Goal: Information Seeking & Learning: Learn about a topic

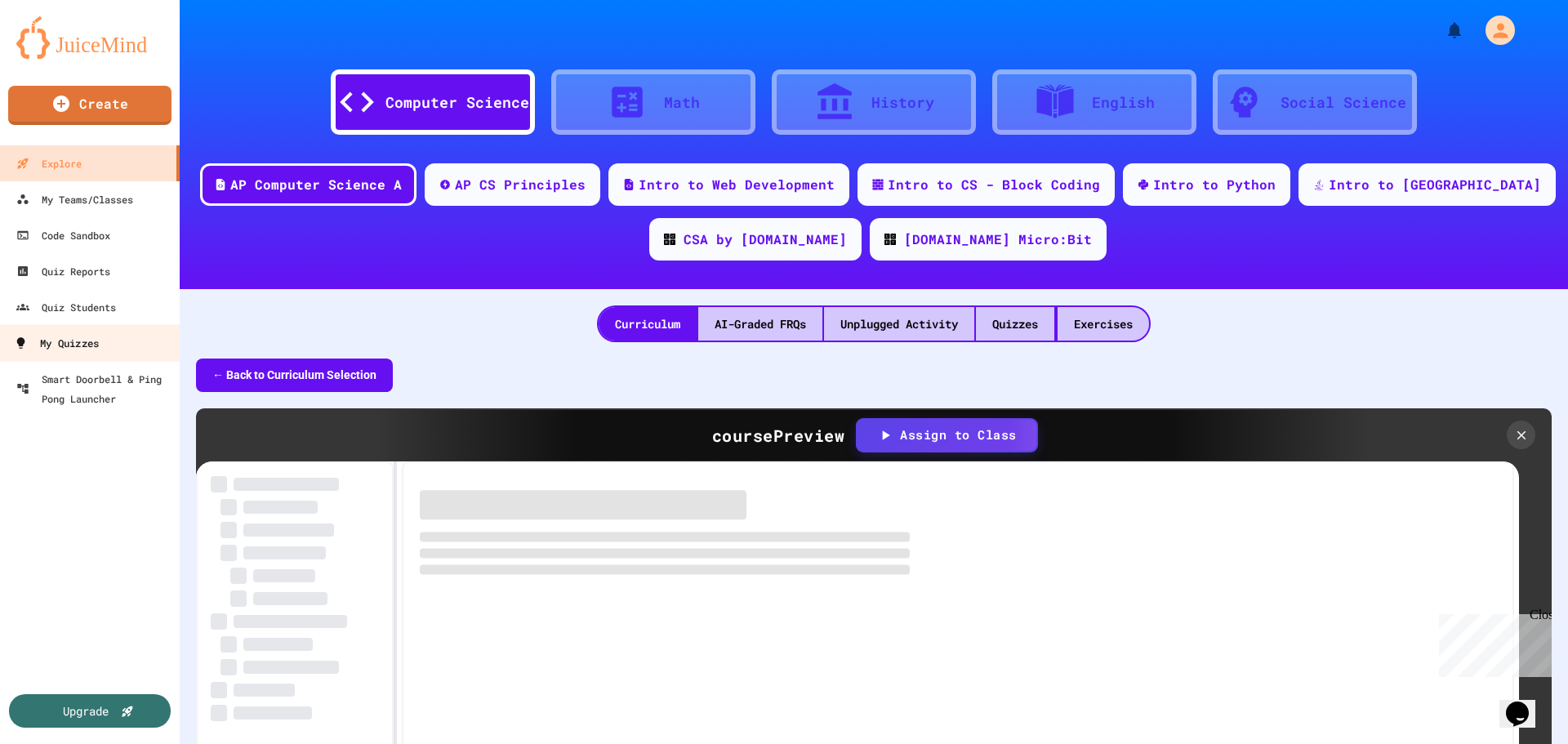
click at [84, 340] on div "My Quizzes" at bounding box center [56, 344] width 85 height 21
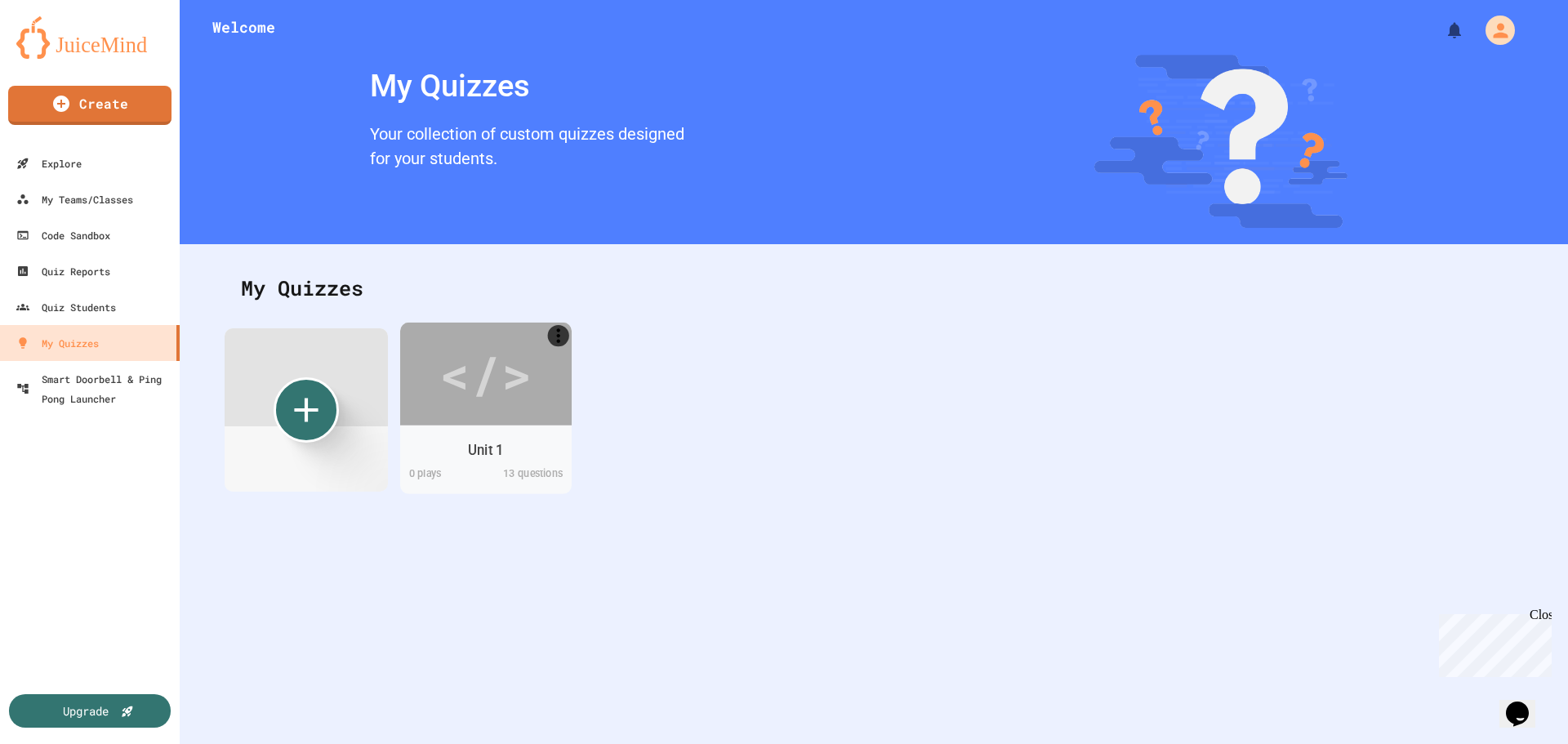
click at [482, 457] on div "Unit 1" at bounding box center [485, 450] width 35 height 21
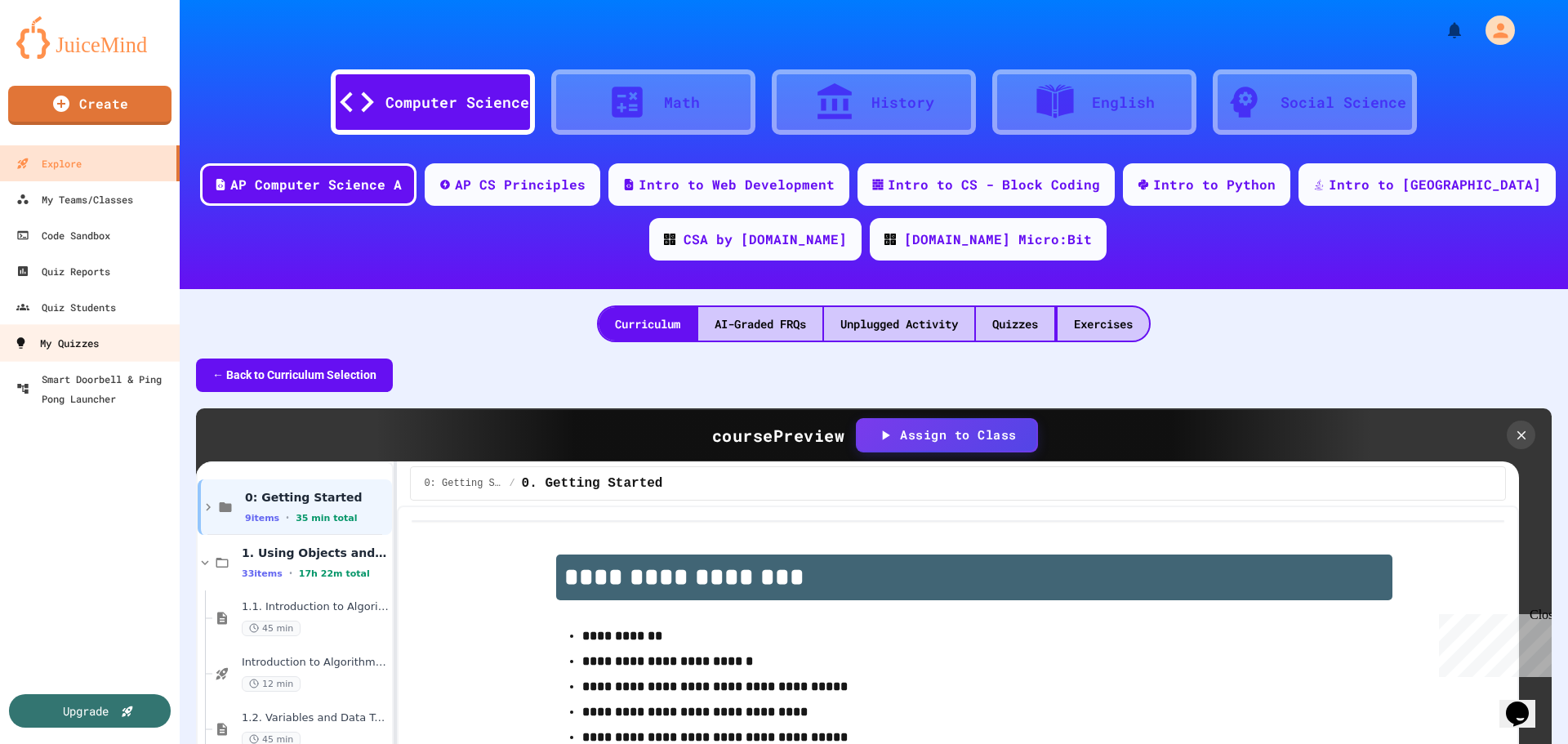
click at [62, 347] on div "My Quizzes" at bounding box center [56, 344] width 85 height 21
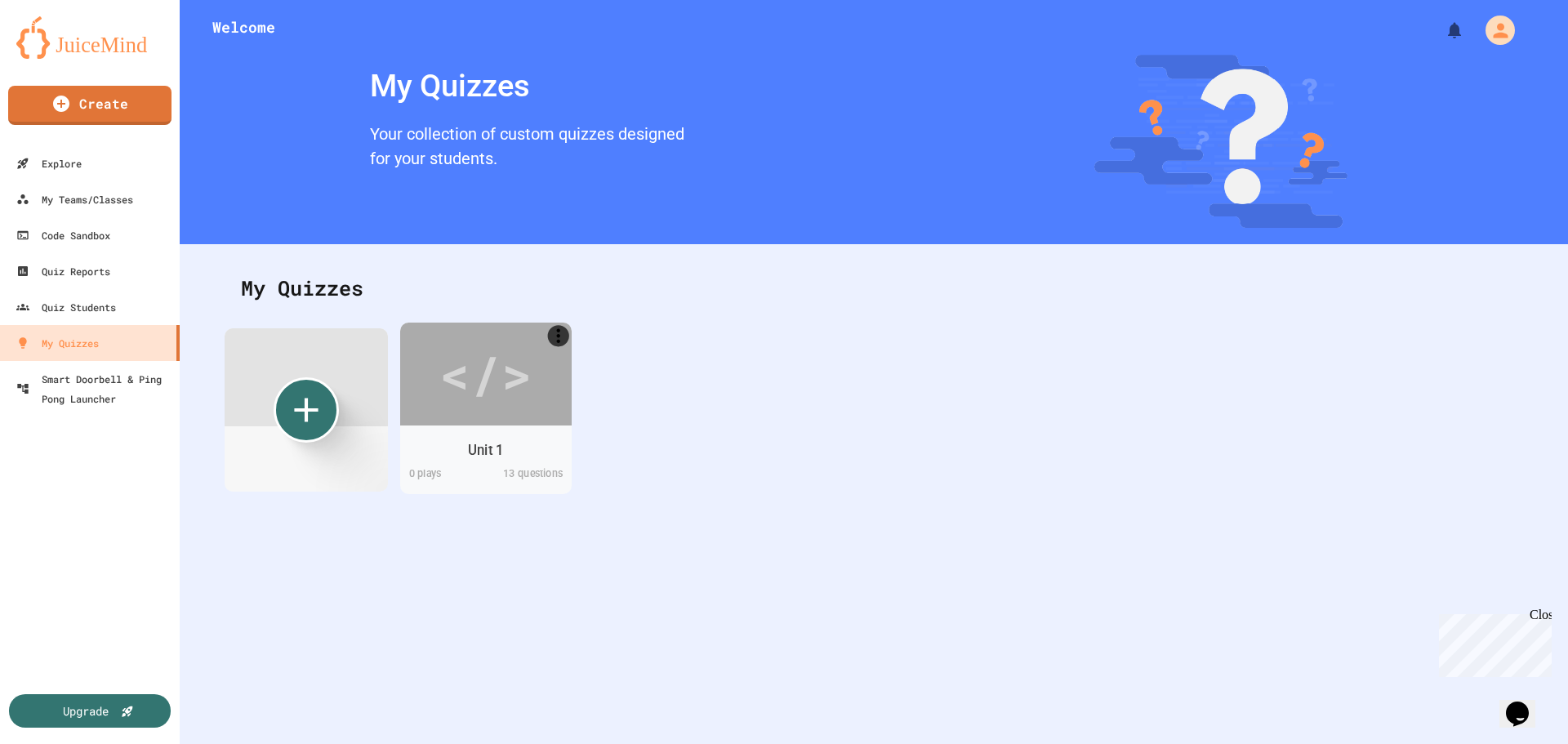
click at [507, 446] on div "Unit 1" at bounding box center [486, 450] width 172 height 32
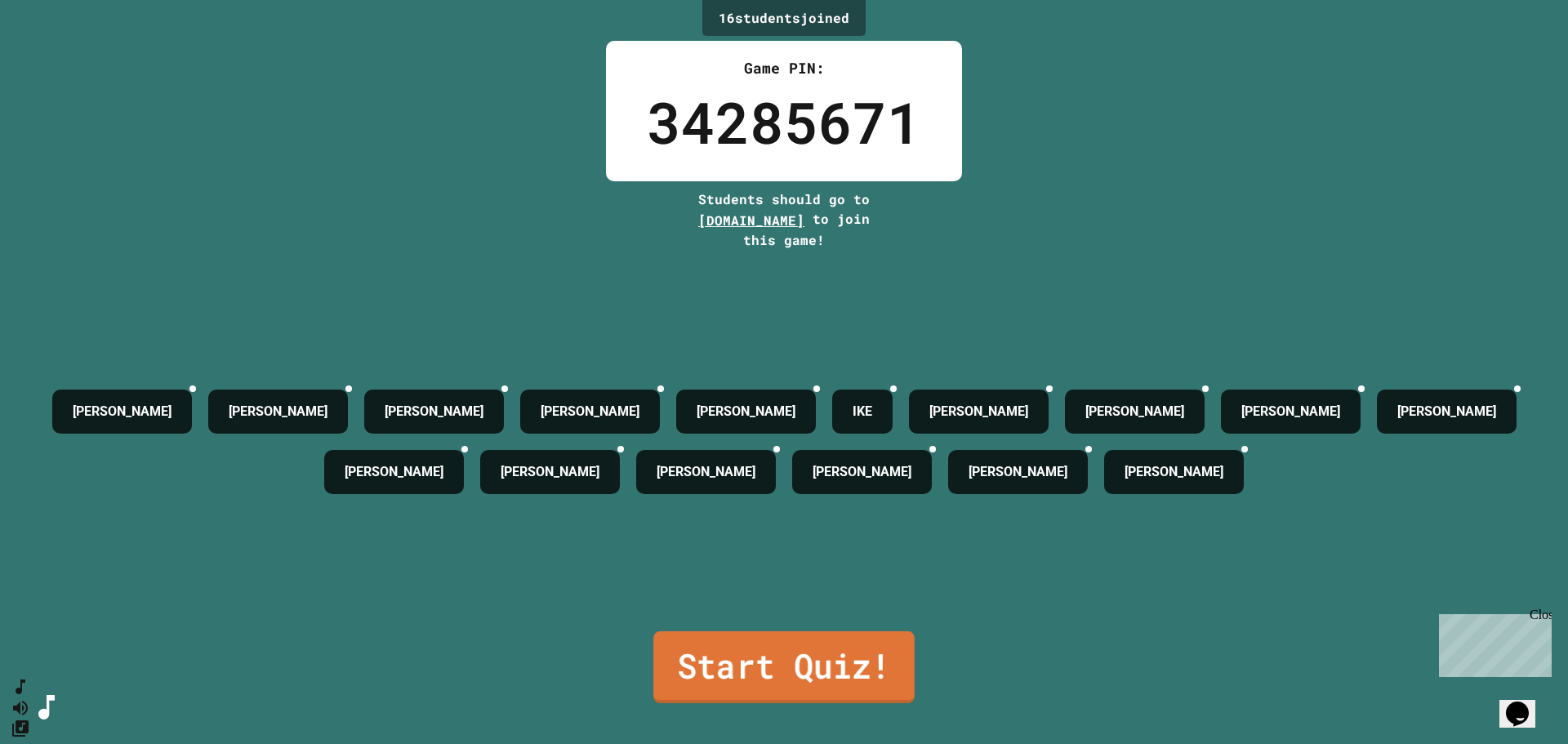
click at [780, 644] on link "Start Quiz!" at bounding box center [784, 667] width 261 height 71
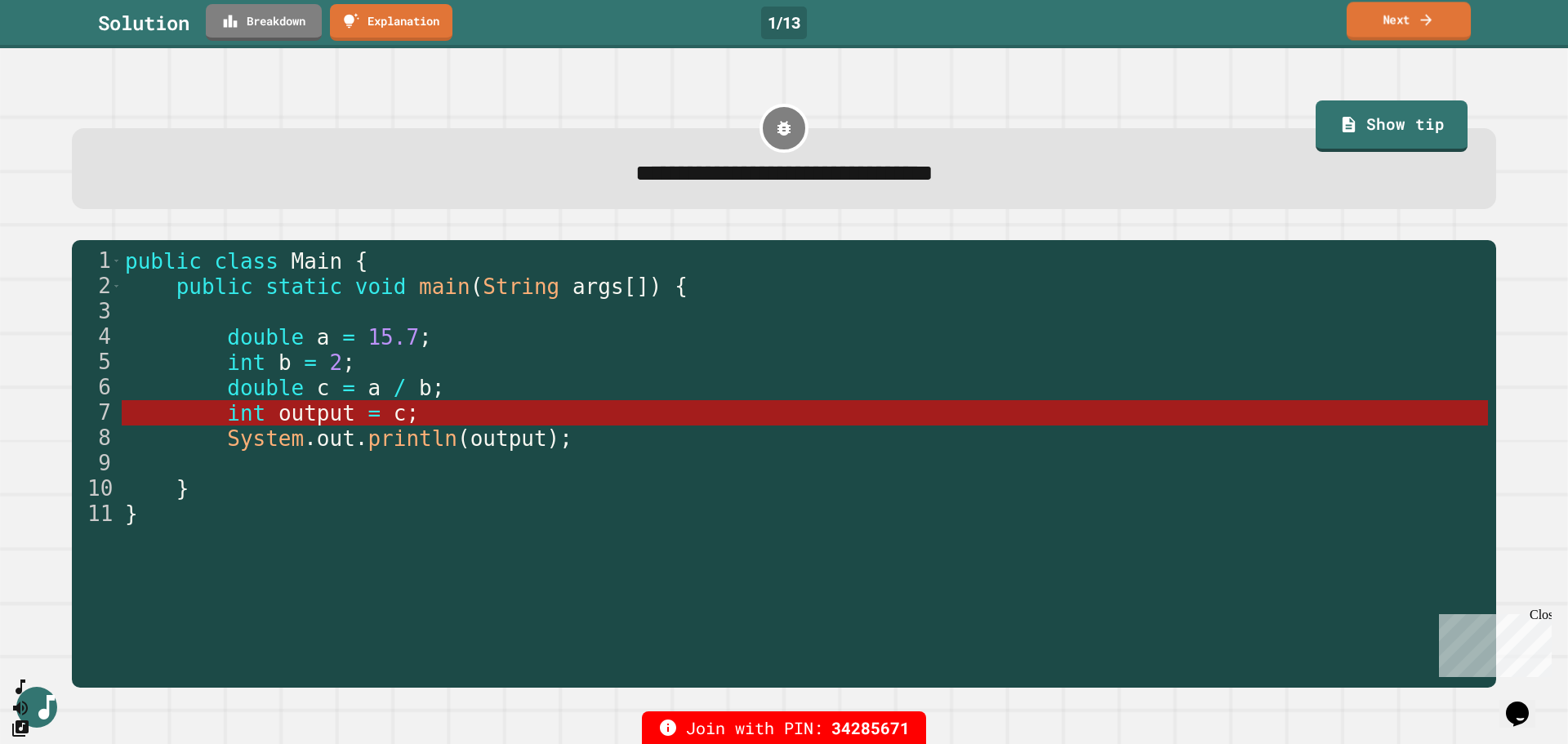
click at [1416, 16] on link "Next" at bounding box center [1408, 21] width 124 height 39
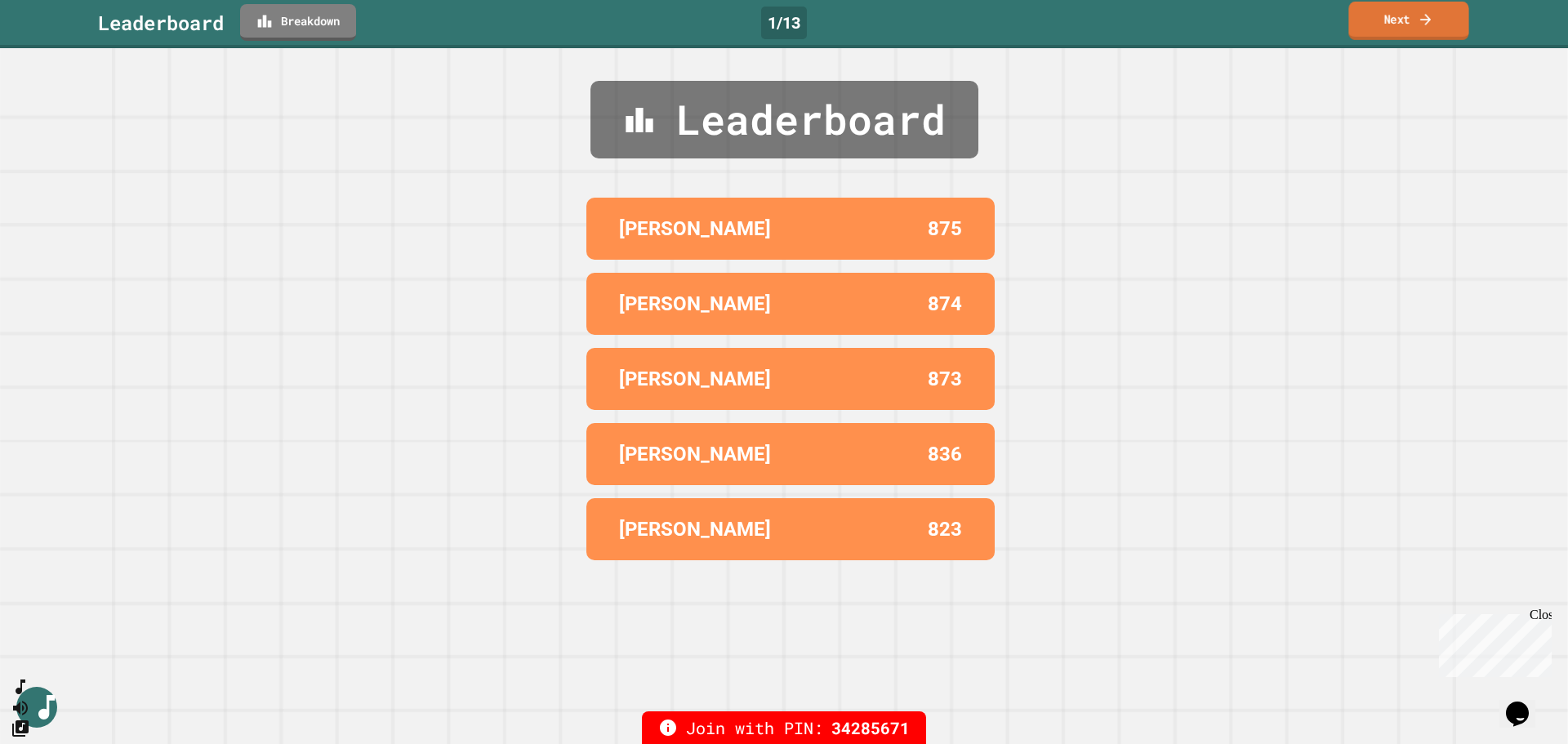
click at [1384, 20] on link "Next" at bounding box center [1408, 21] width 120 height 39
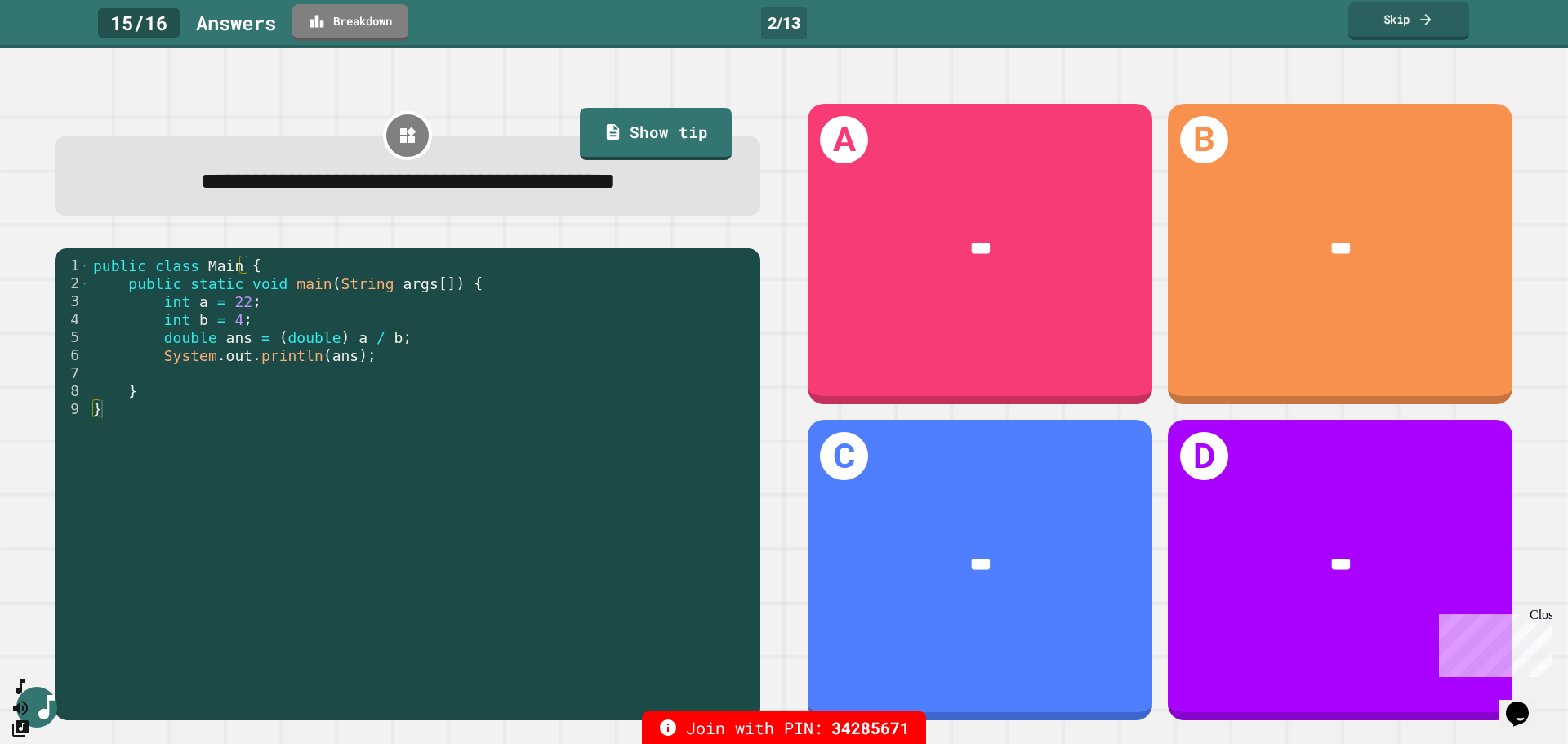
click at [1398, 20] on link "Skip" at bounding box center [1408, 21] width 121 height 39
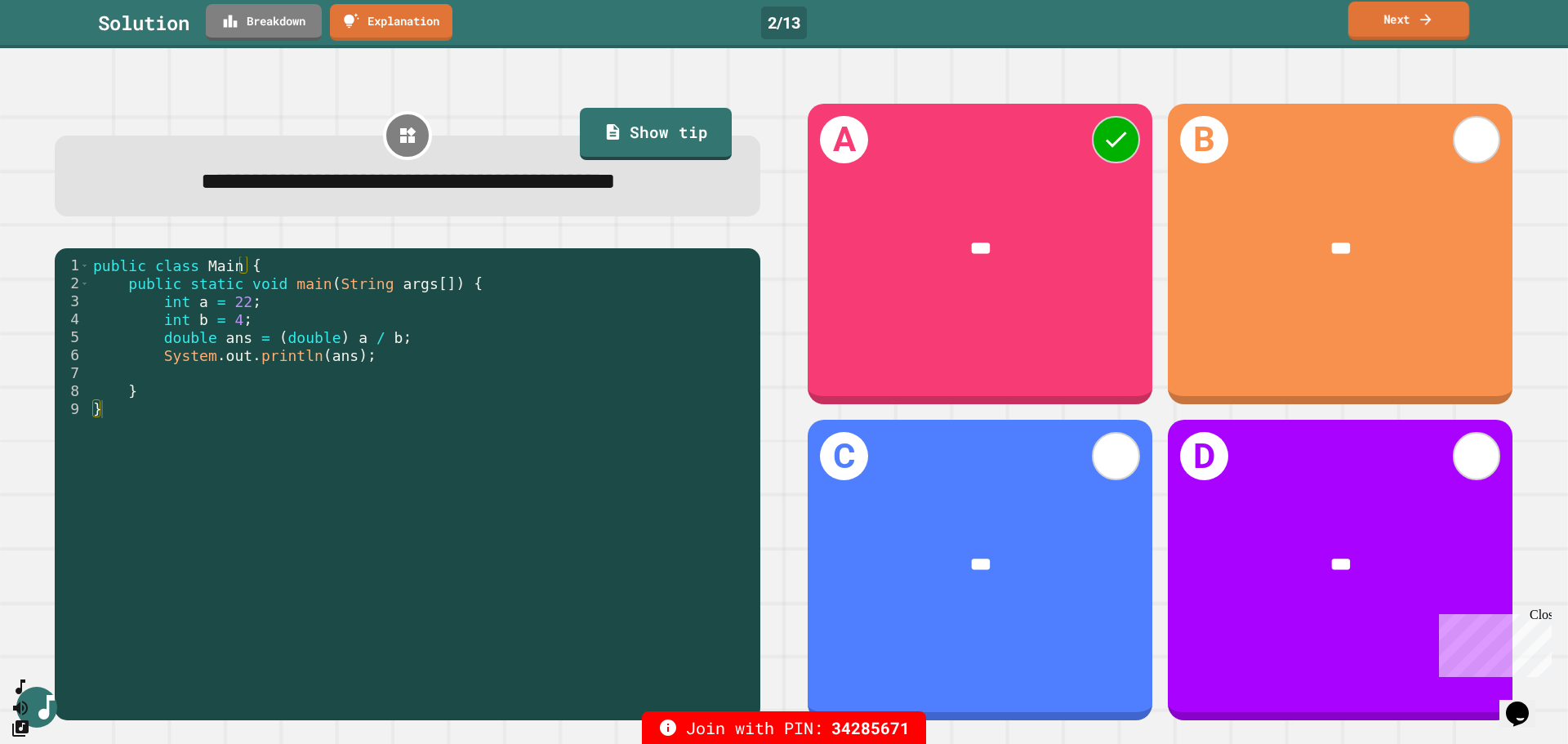
click at [1386, 23] on link "Next" at bounding box center [1408, 21] width 121 height 39
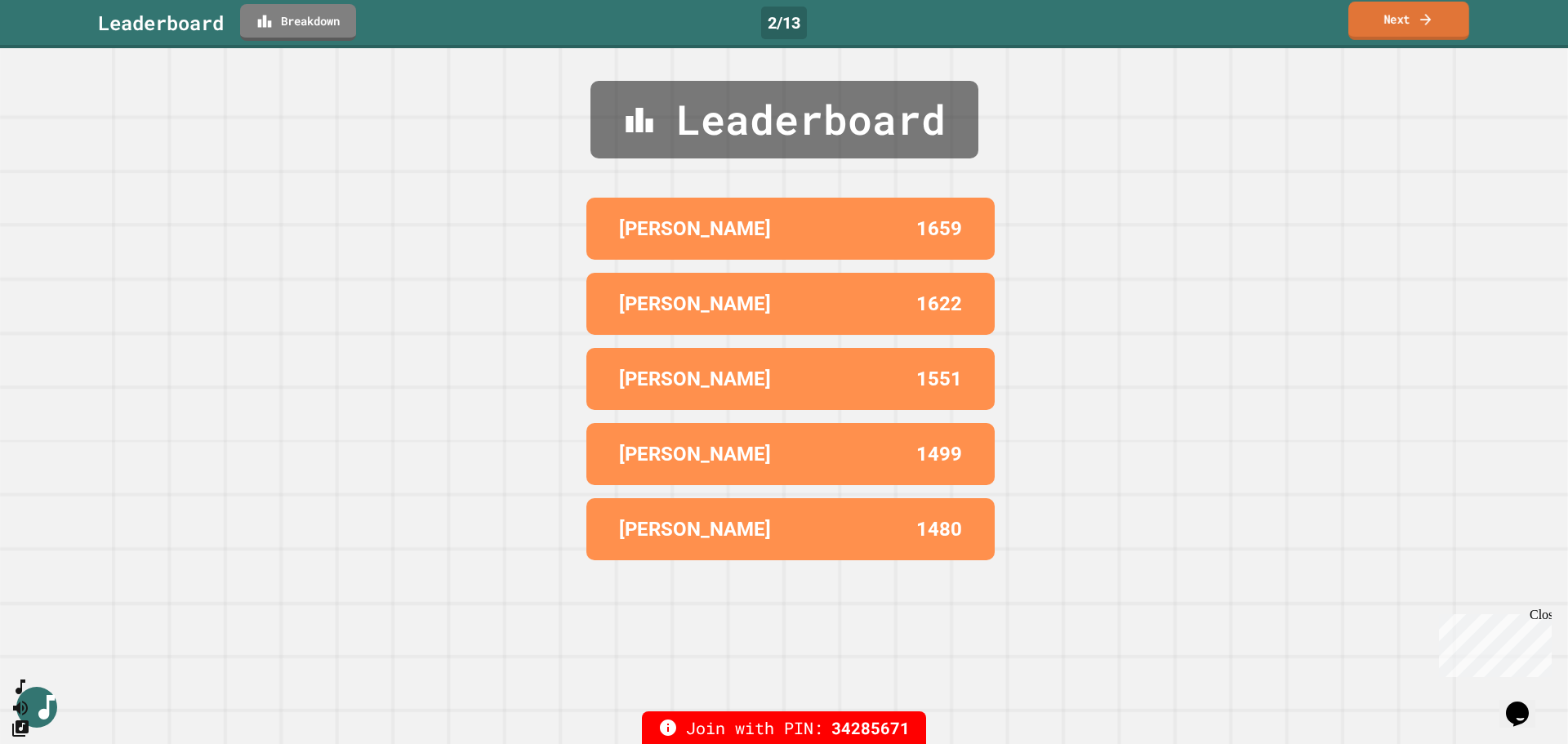
click at [1409, 16] on link "Next" at bounding box center [1408, 21] width 121 height 39
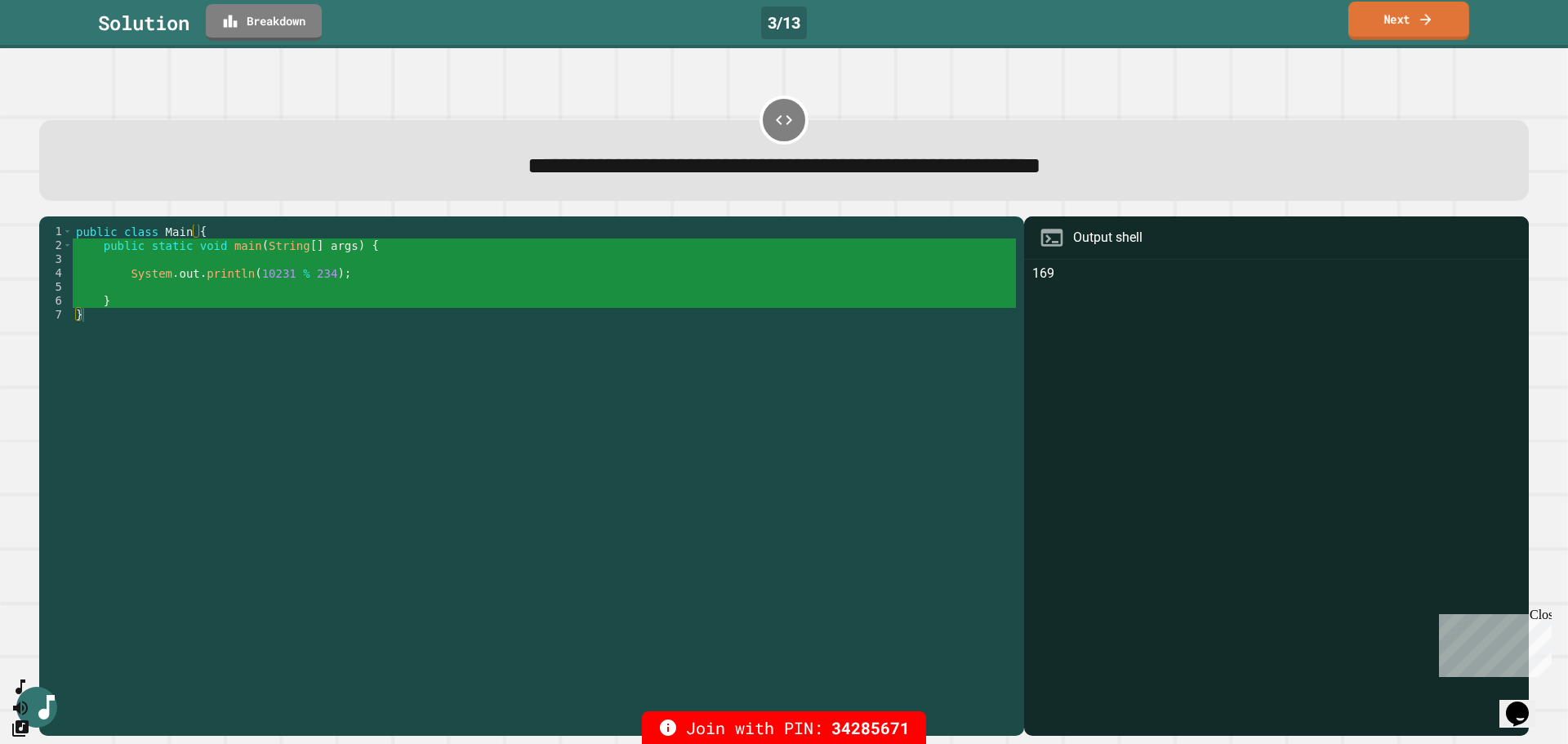
click at [1409, 16] on link "Next" at bounding box center [1408, 21] width 121 height 39
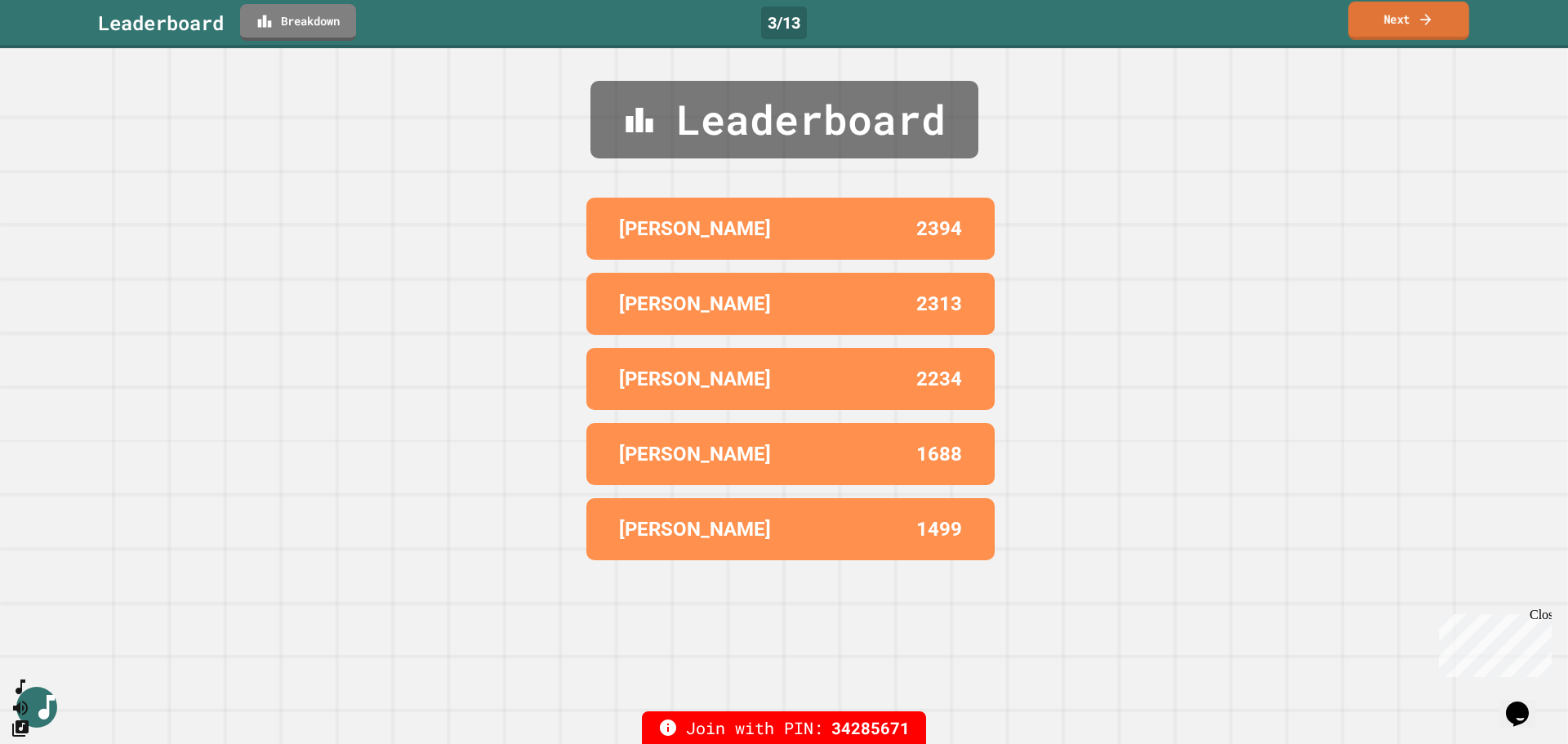
click at [1418, 17] on icon at bounding box center [1425, 19] width 16 height 17
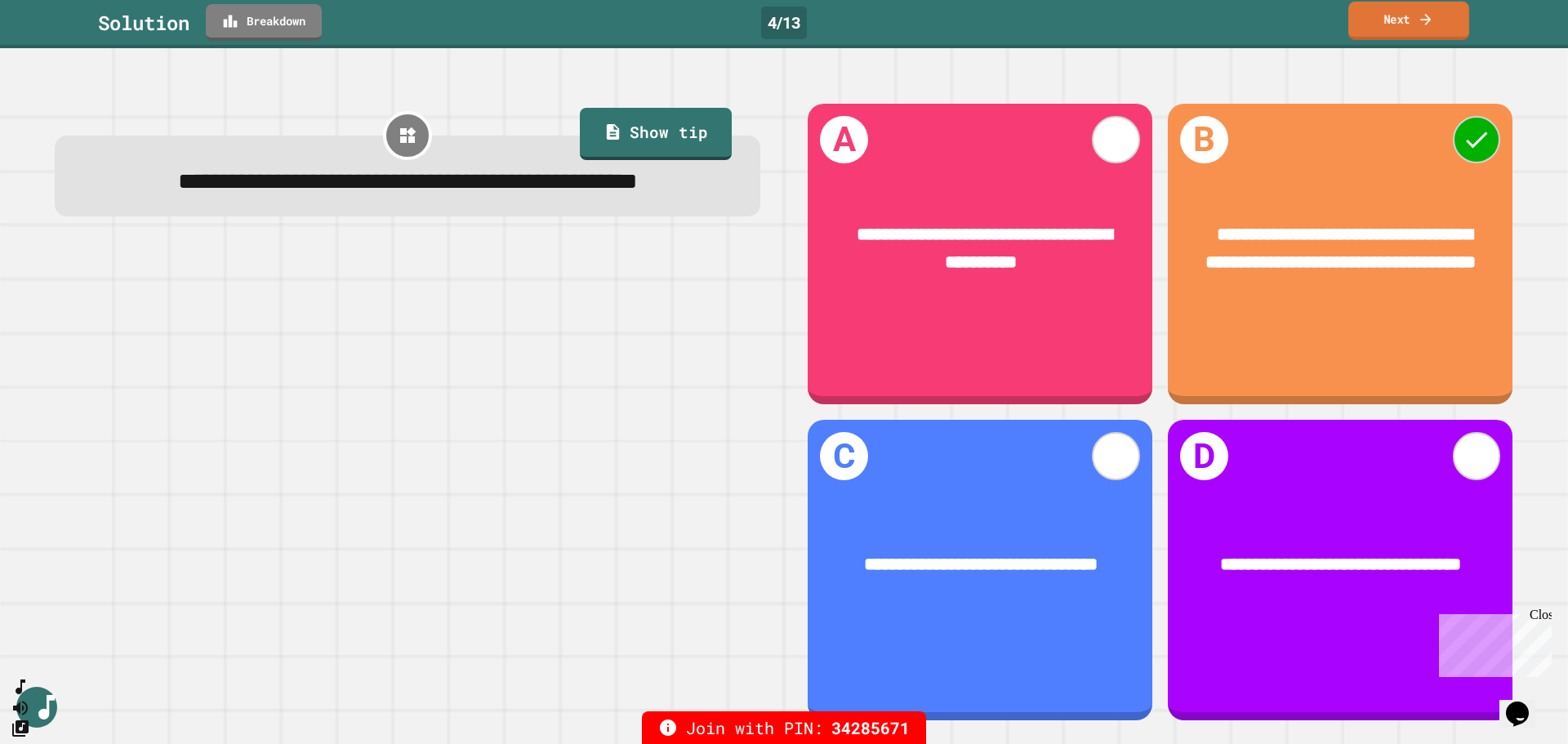
click at [1415, 15] on link "Next" at bounding box center [1408, 21] width 121 height 39
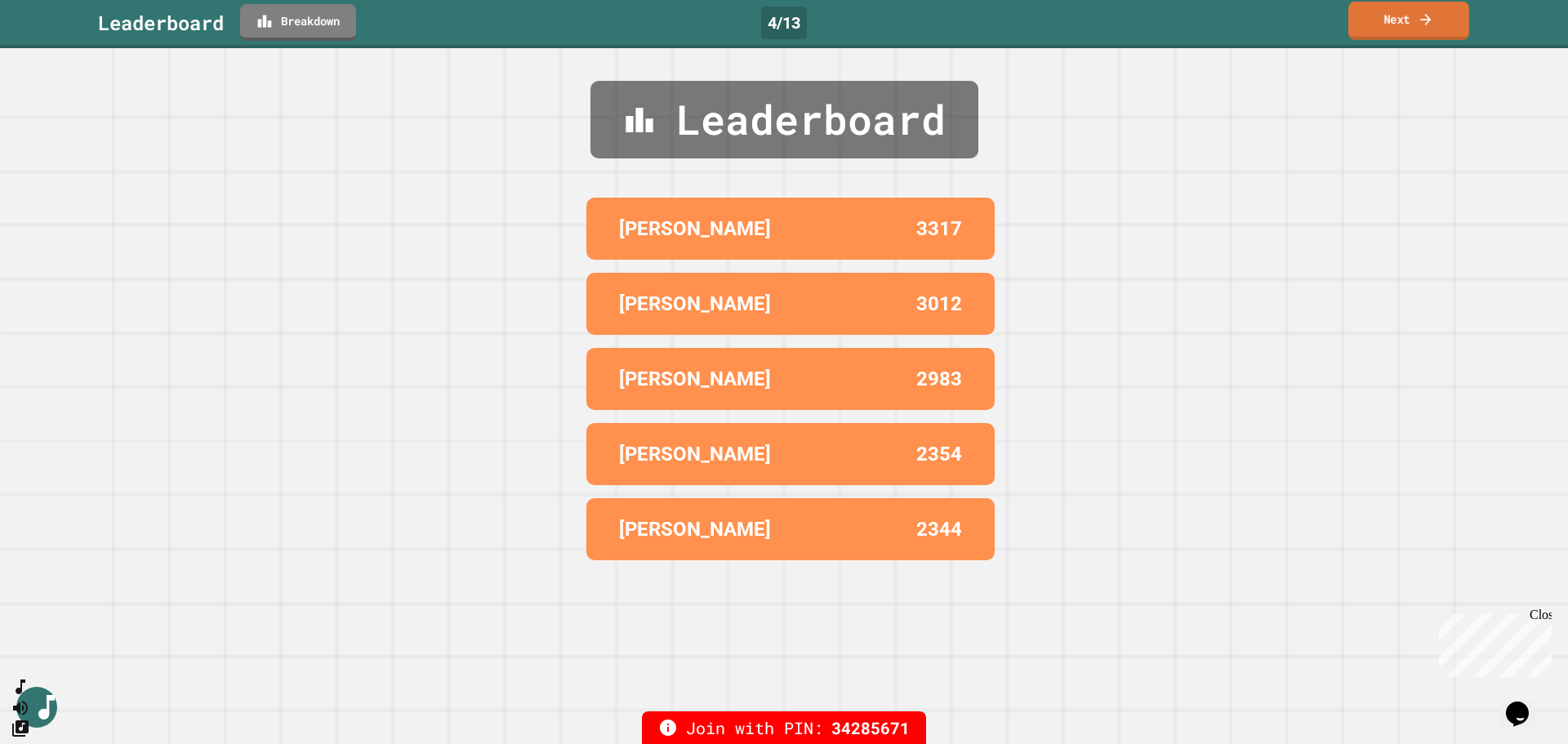
click at [1401, 19] on link "Next" at bounding box center [1408, 21] width 121 height 39
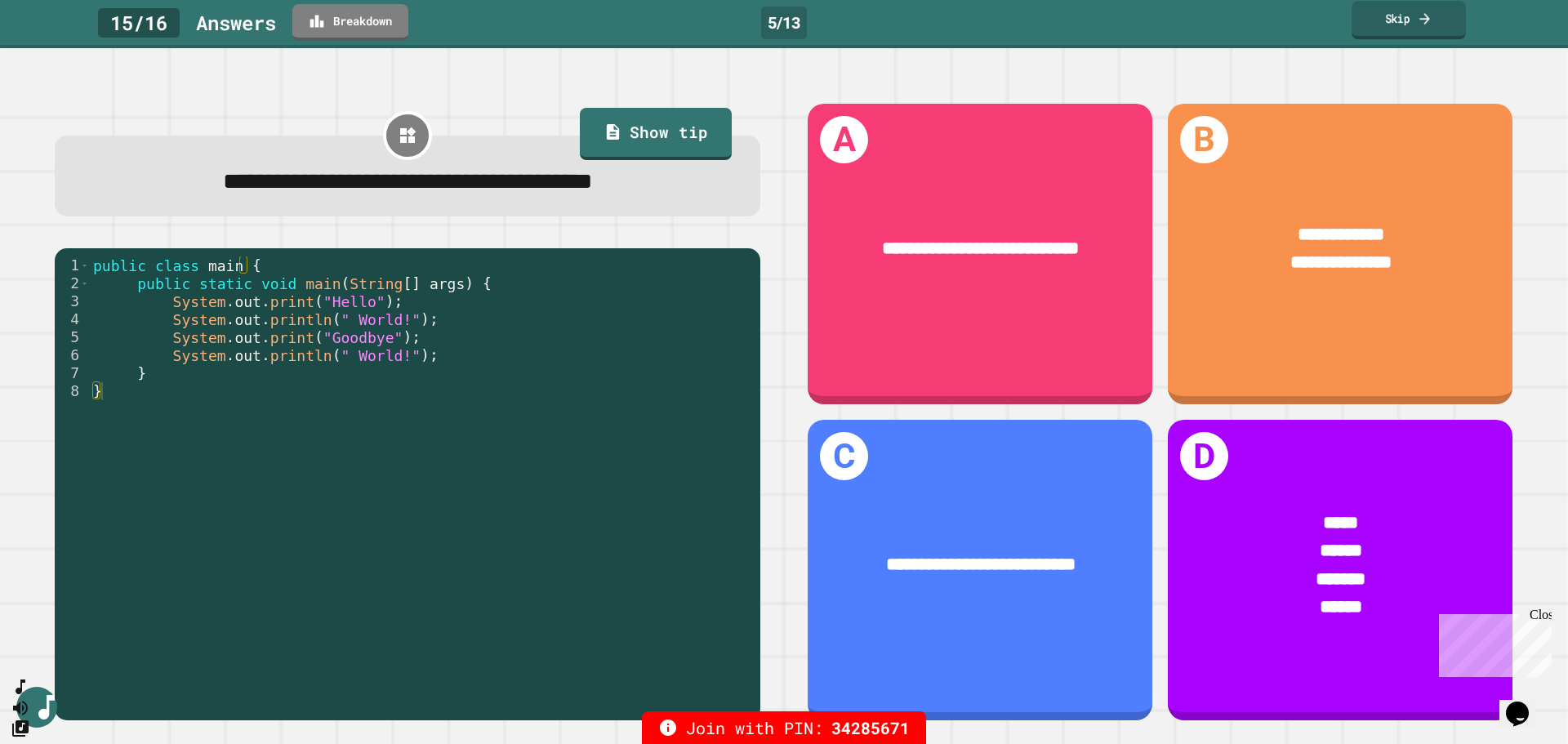
click at [1410, 19] on link "Skip" at bounding box center [1409, 20] width 115 height 39
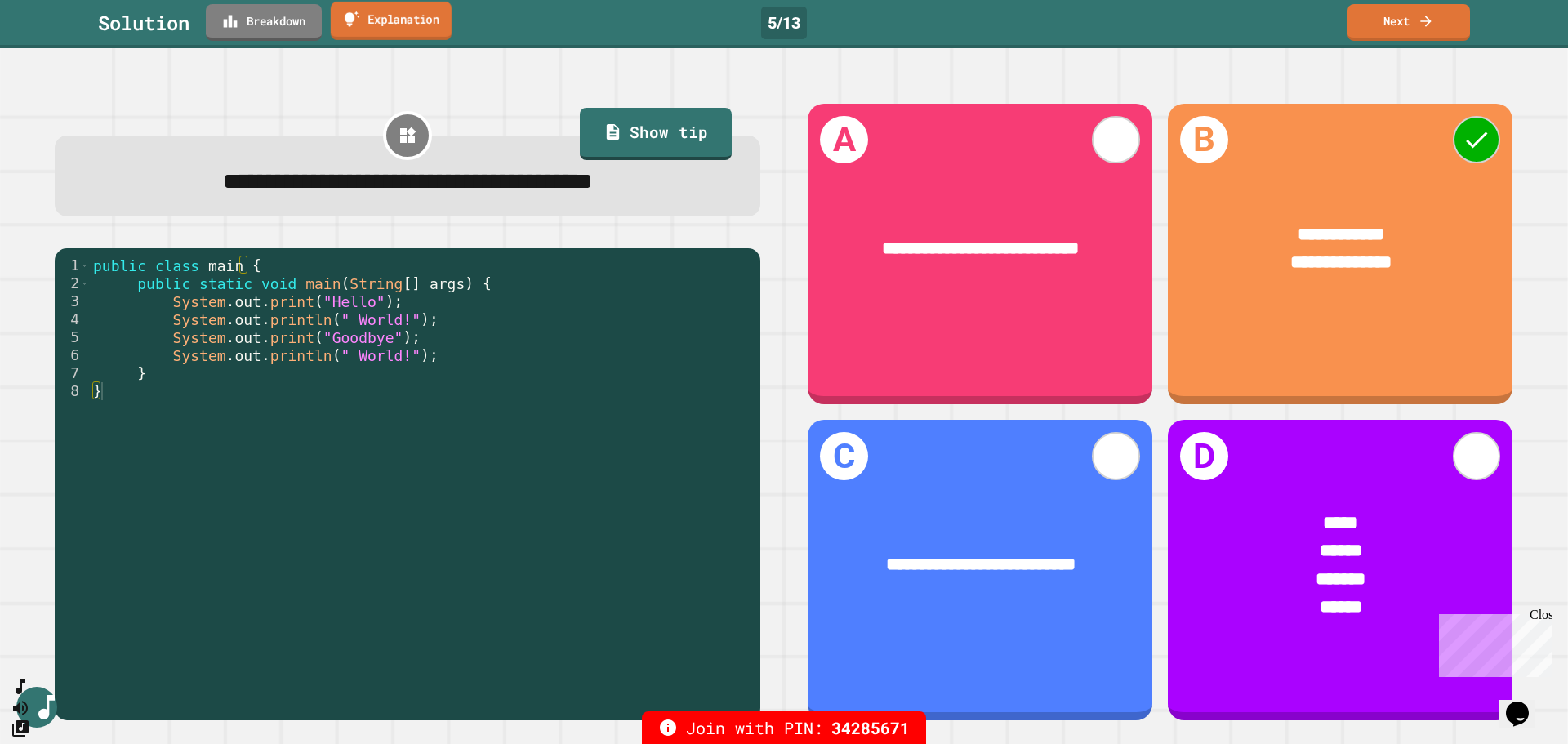
click at [393, 18] on link "Explanation" at bounding box center [391, 21] width 121 height 39
click at [396, 19] on link "Explanation" at bounding box center [391, 21] width 121 height 39
click at [1407, 23] on link "Next" at bounding box center [1408, 21] width 121 height 39
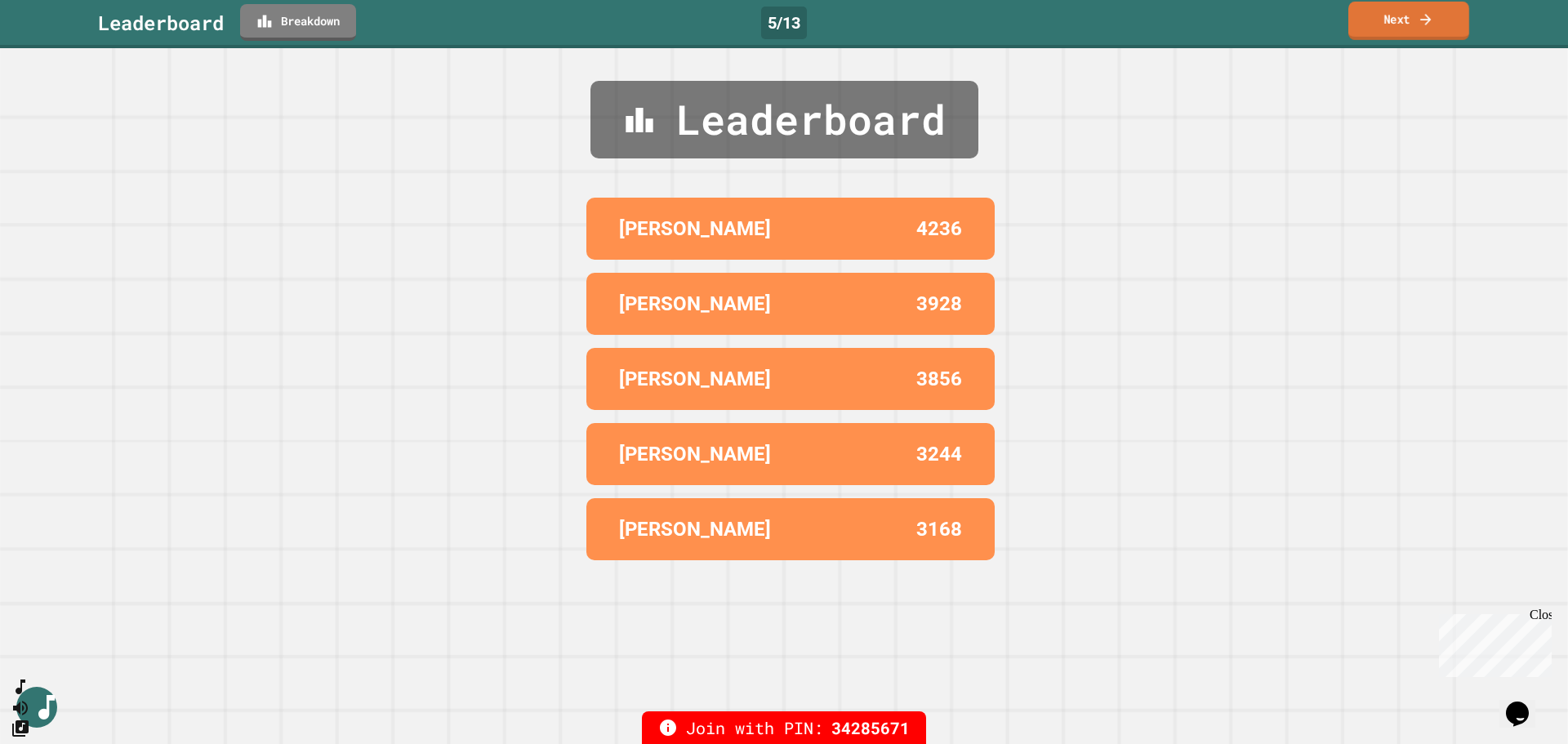
click at [1390, 16] on link "Next" at bounding box center [1408, 21] width 121 height 39
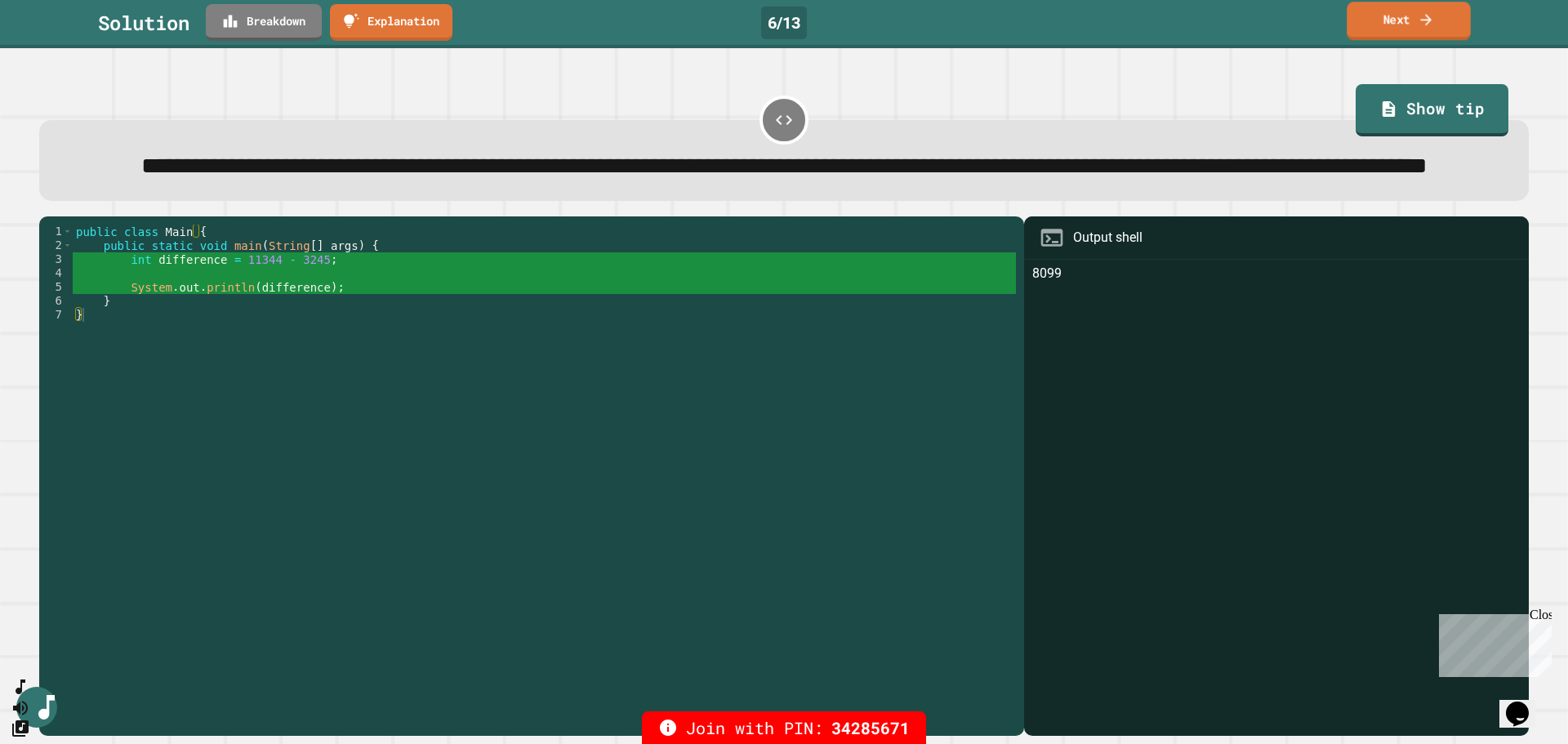
click at [1402, 19] on link "Next" at bounding box center [1407, 21] width 123 height 39
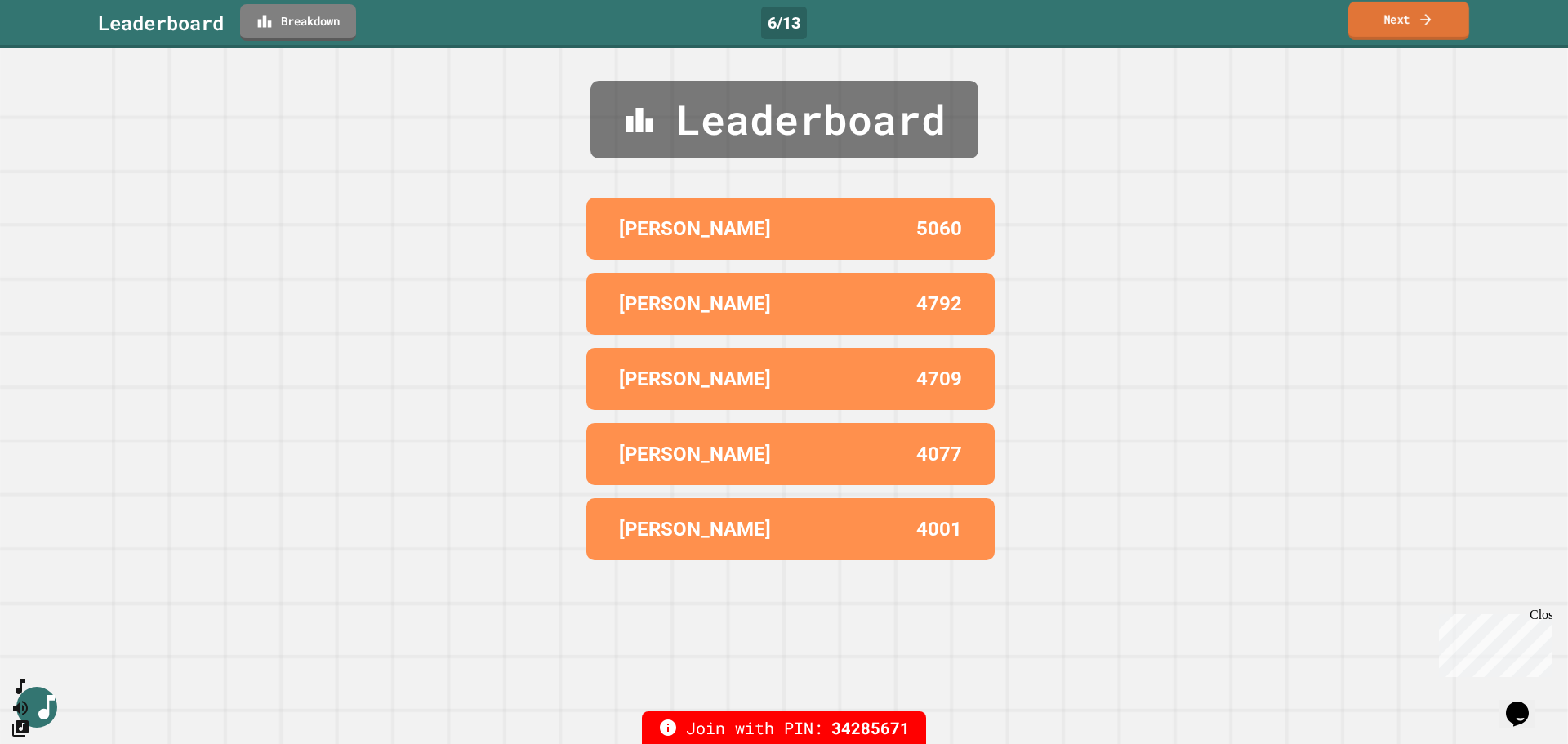
click at [1393, 22] on link "Next" at bounding box center [1408, 21] width 121 height 39
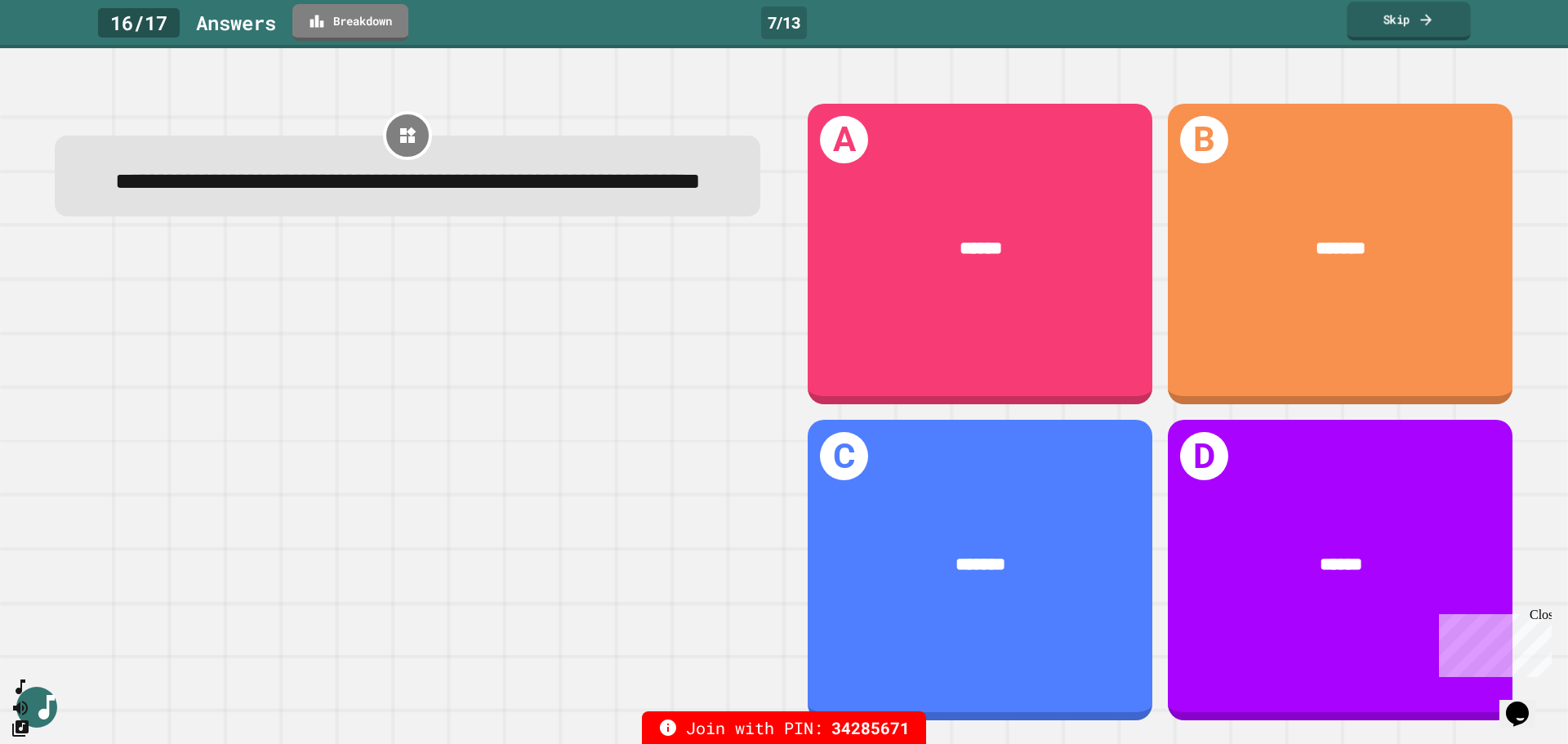
click at [1420, 16] on icon at bounding box center [1425, 19] width 16 height 17
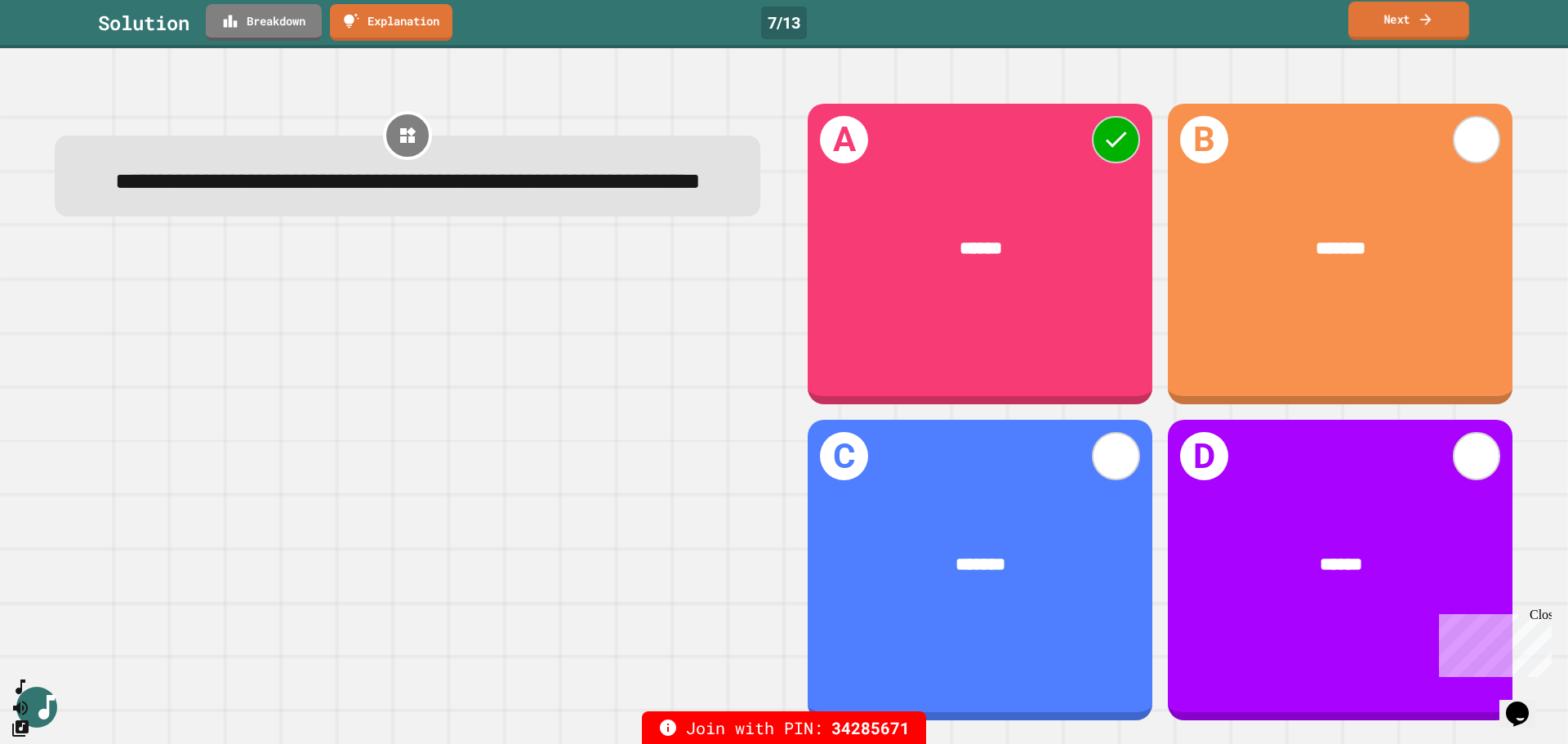
click at [1405, 28] on link "Next" at bounding box center [1408, 21] width 121 height 39
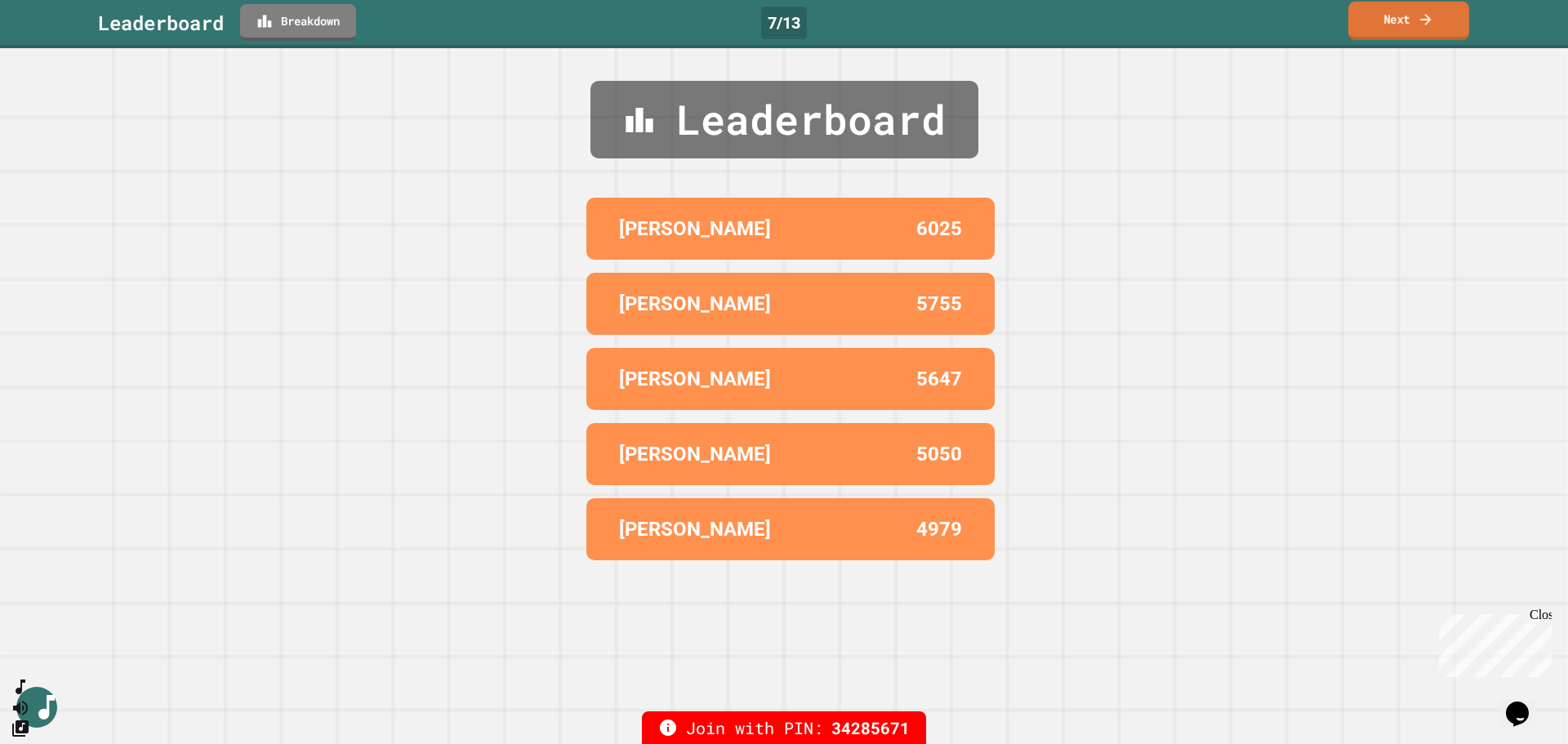
click at [1409, 19] on link "Next" at bounding box center [1408, 21] width 121 height 39
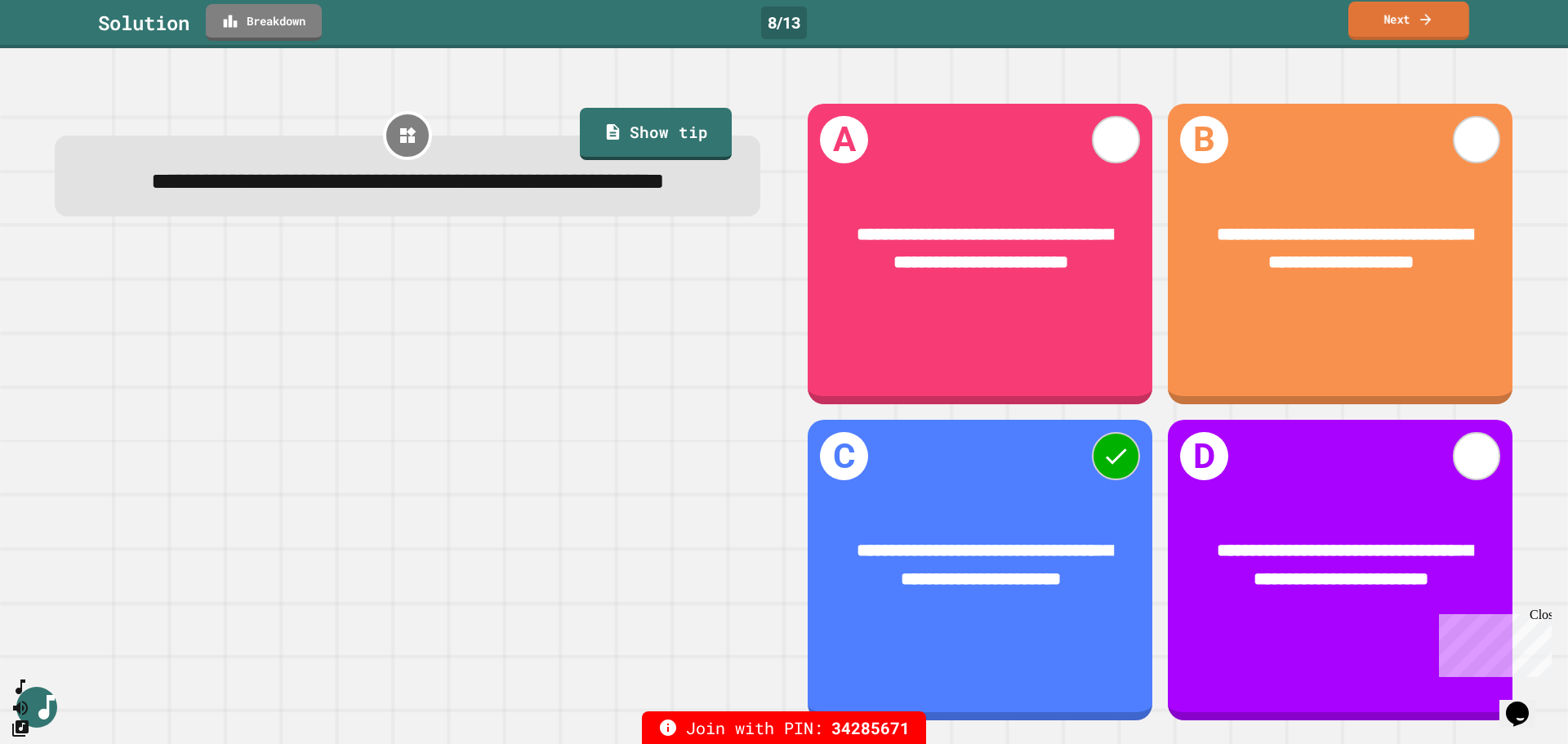
click at [1399, 22] on link "Next" at bounding box center [1408, 21] width 121 height 39
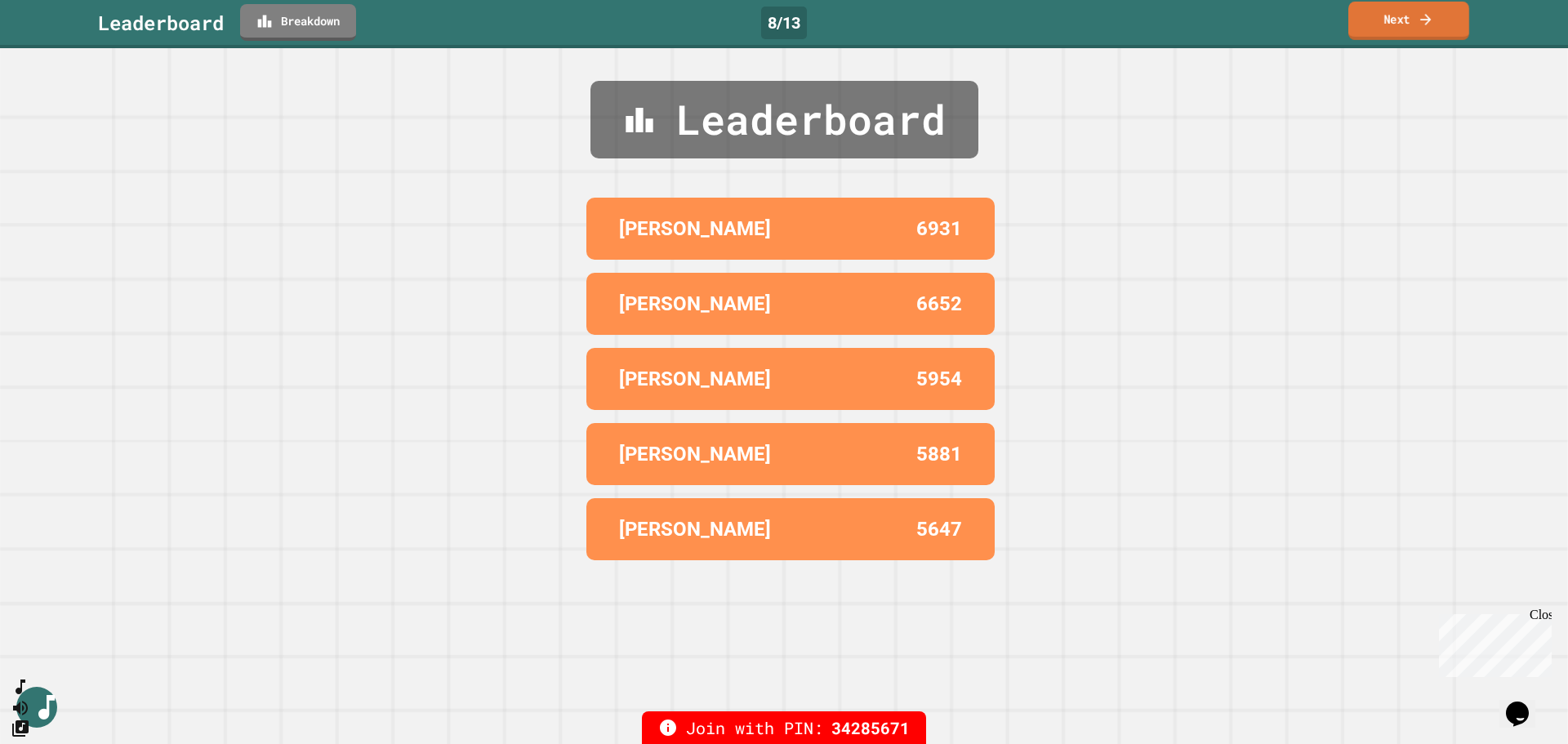
click at [1399, 22] on link "Next" at bounding box center [1408, 21] width 121 height 39
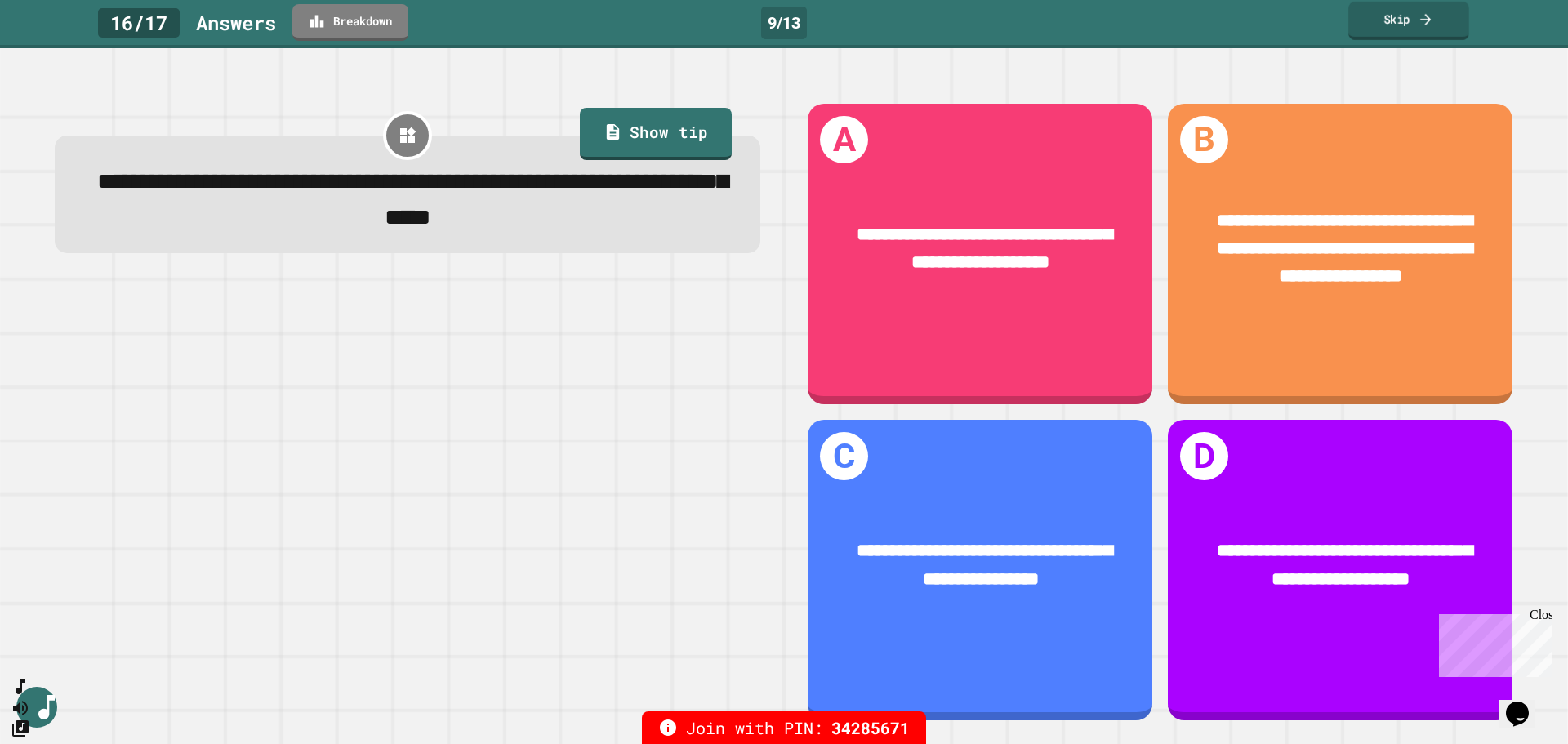
click at [1429, 26] on icon at bounding box center [1425, 19] width 16 height 17
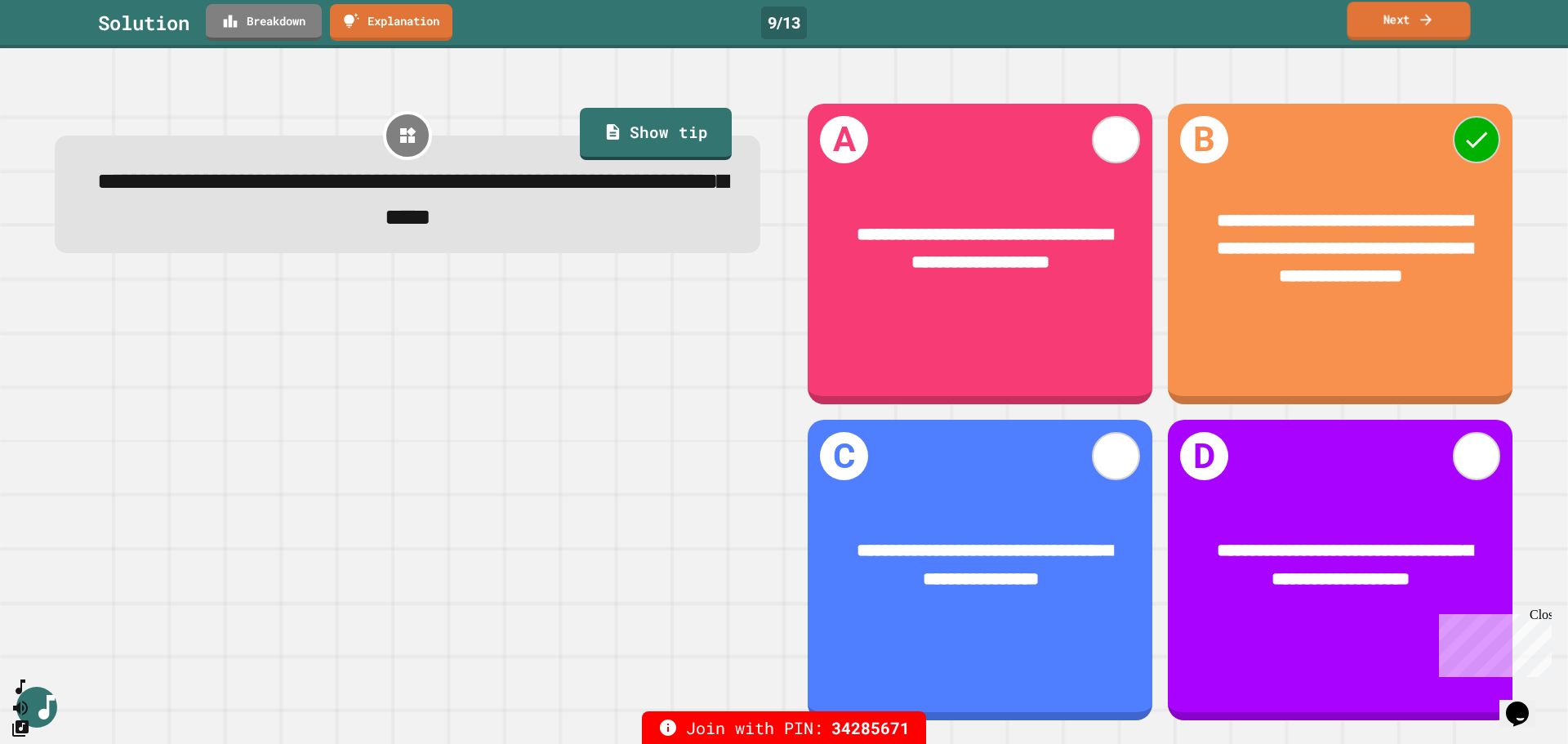
click at [1408, 24] on link "Next" at bounding box center [1407, 21] width 123 height 39
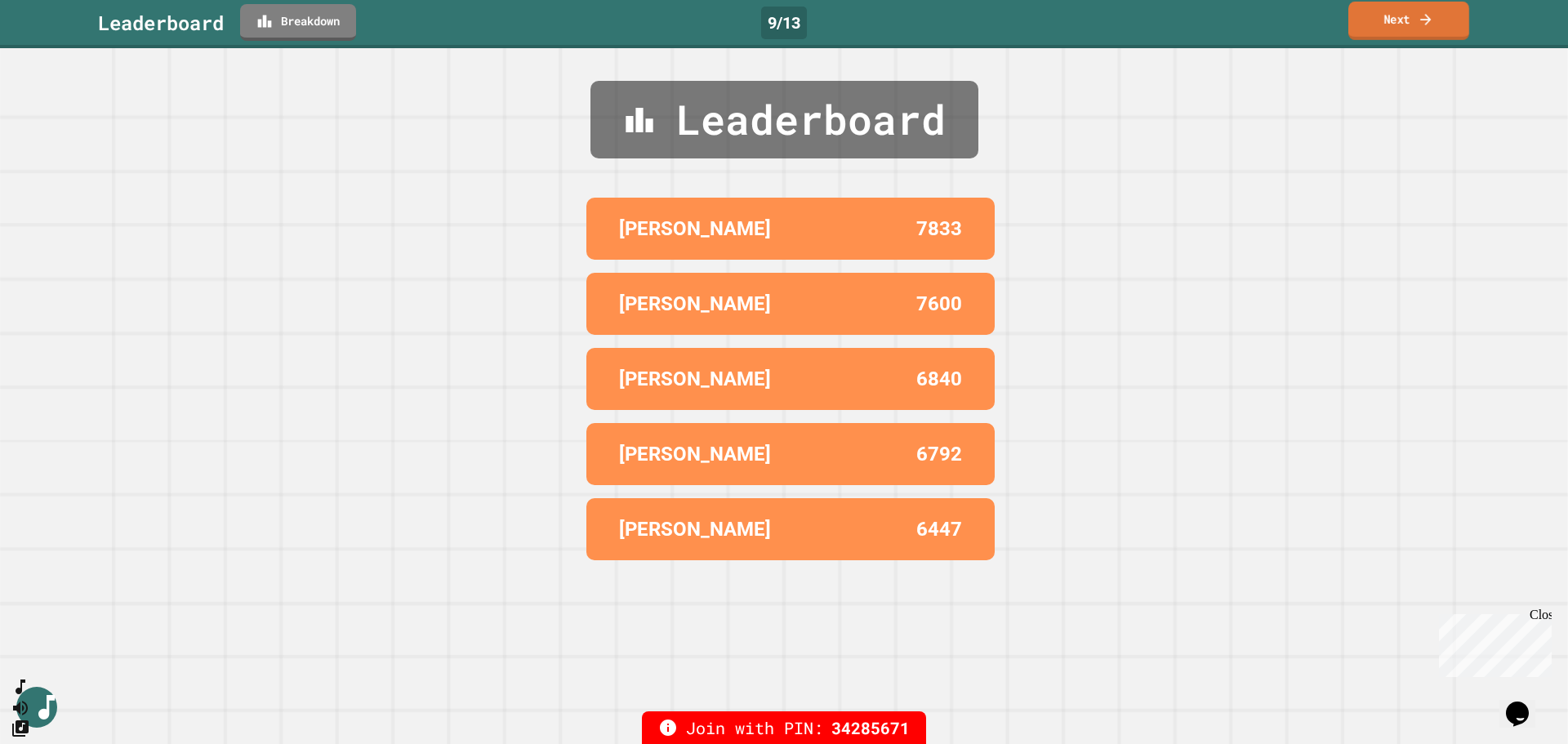
click at [1403, 20] on link "Next" at bounding box center [1408, 21] width 121 height 39
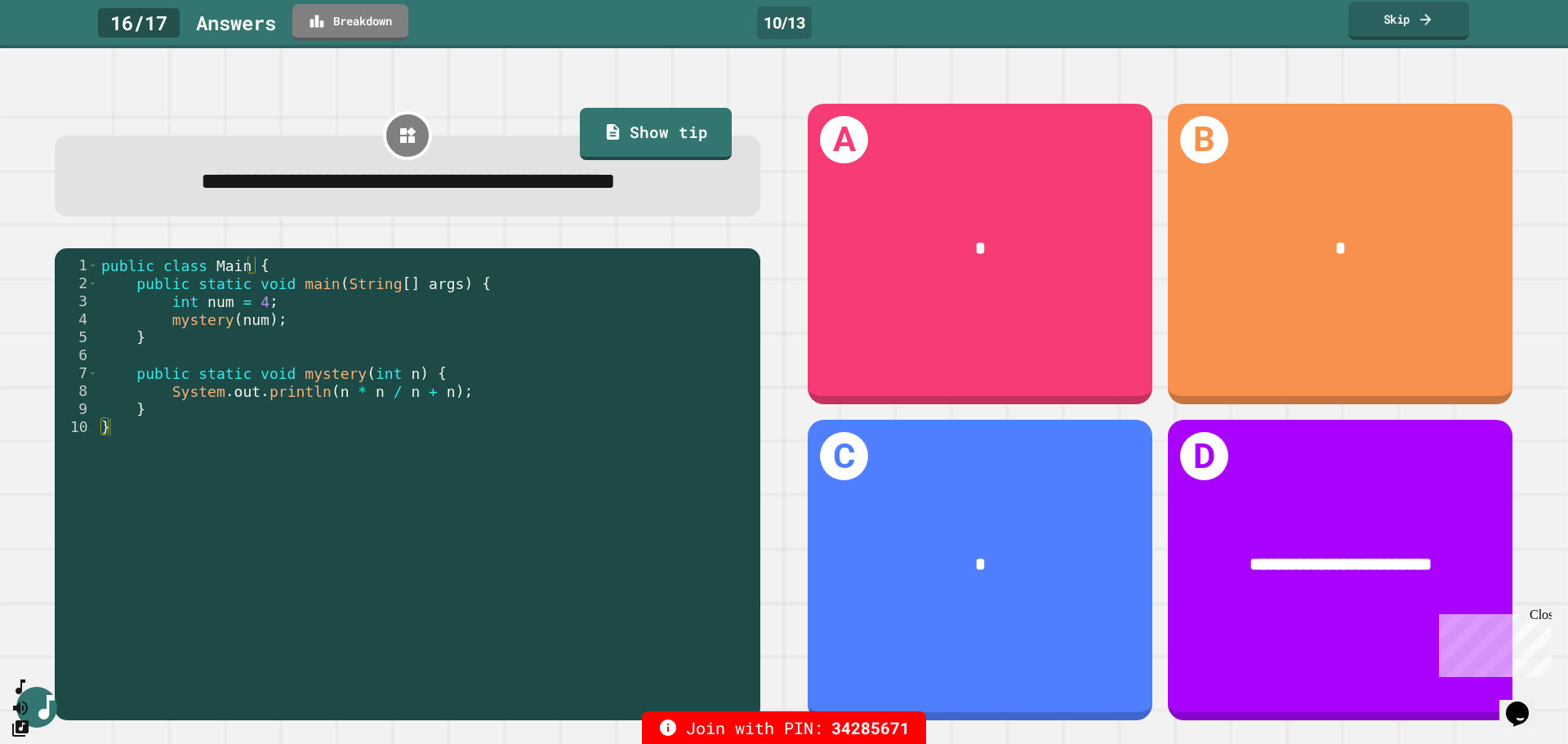
click at [1389, 22] on link "Skip" at bounding box center [1408, 21] width 121 height 39
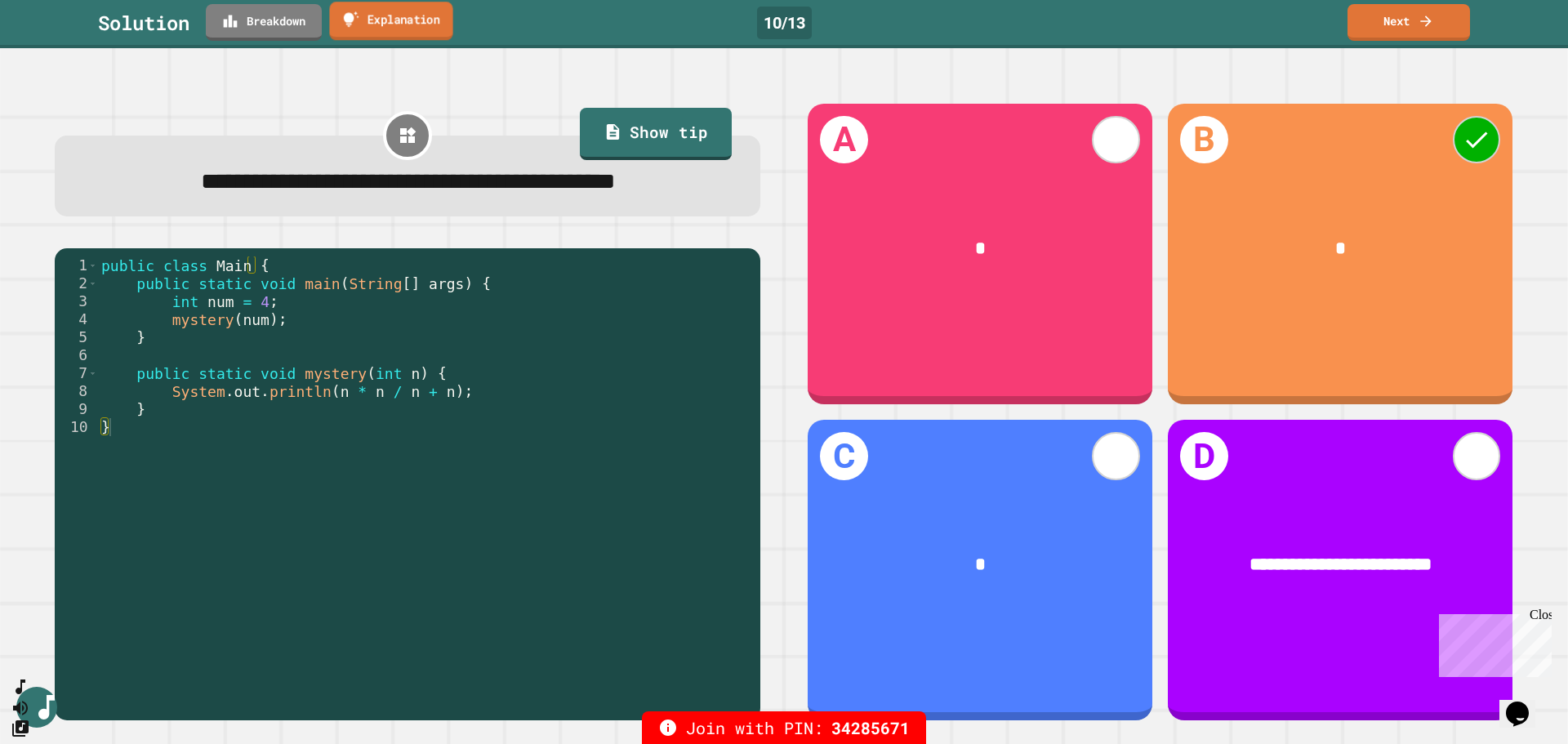
click at [377, 23] on link "Explanation" at bounding box center [390, 21] width 123 height 39
click at [1409, 19] on link "Next" at bounding box center [1408, 21] width 119 height 39
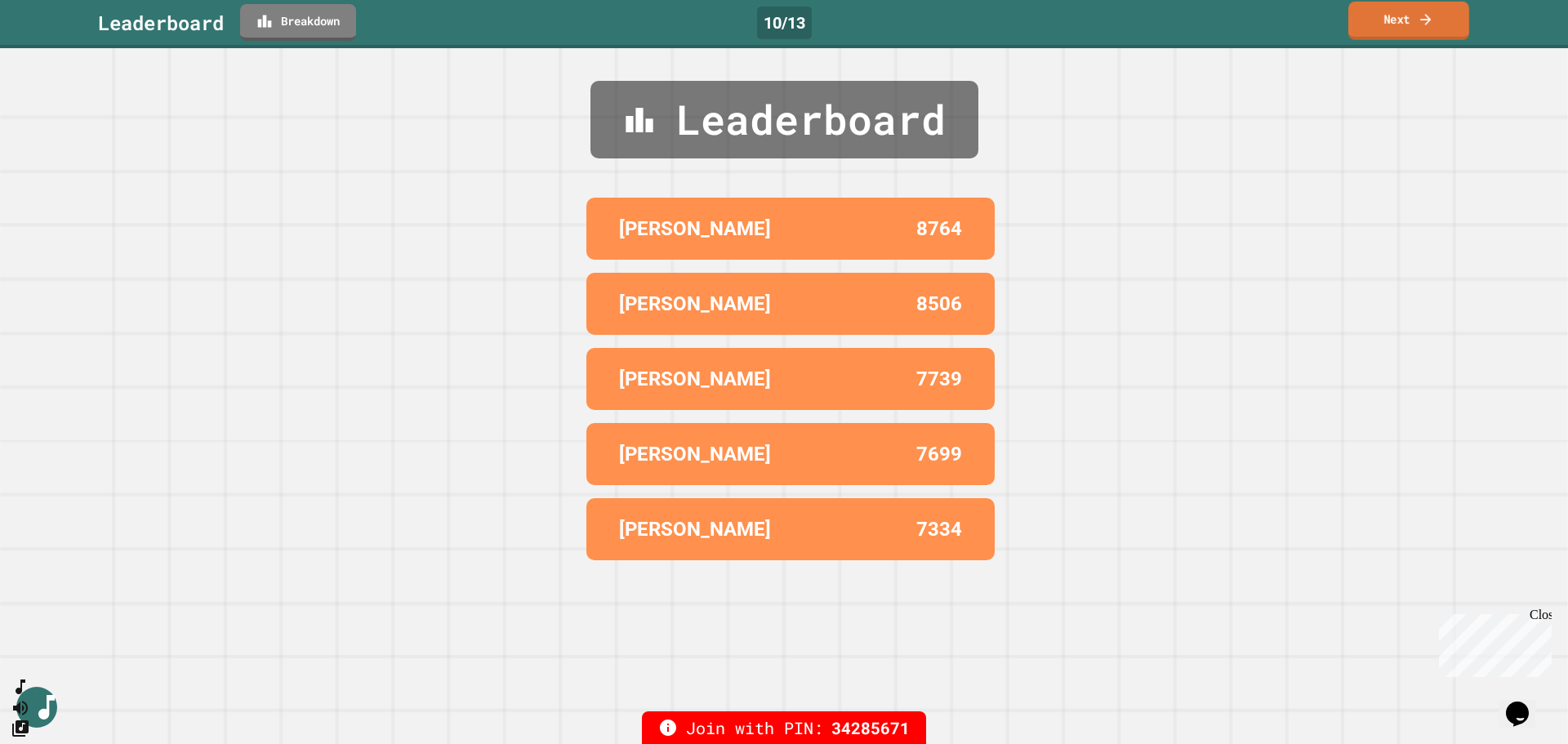
click at [1405, 20] on link "Next" at bounding box center [1408, 21] width 121 height 39
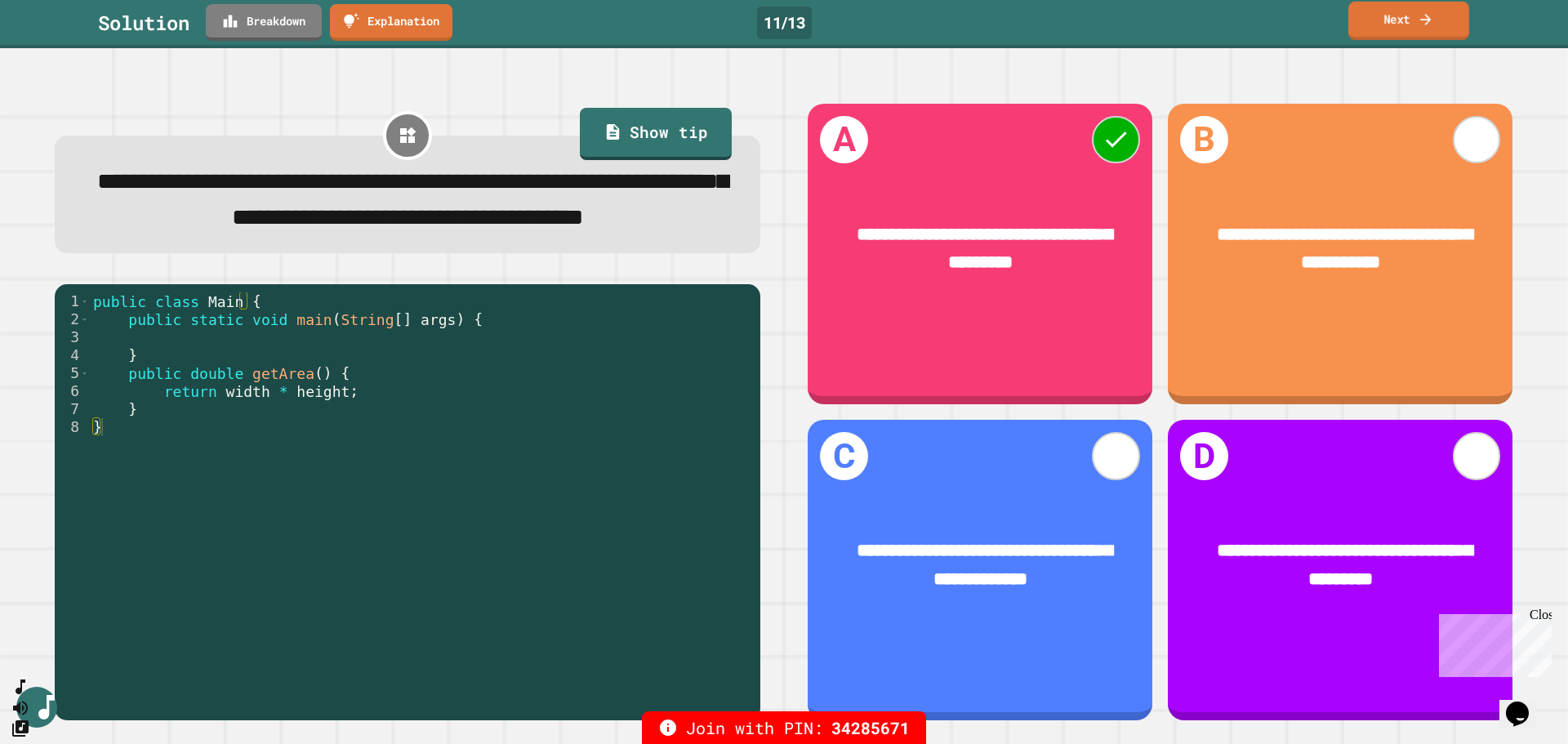
click at [1408, 20] on link "Next" at bounding box center [1408, 21] width 121 height 39
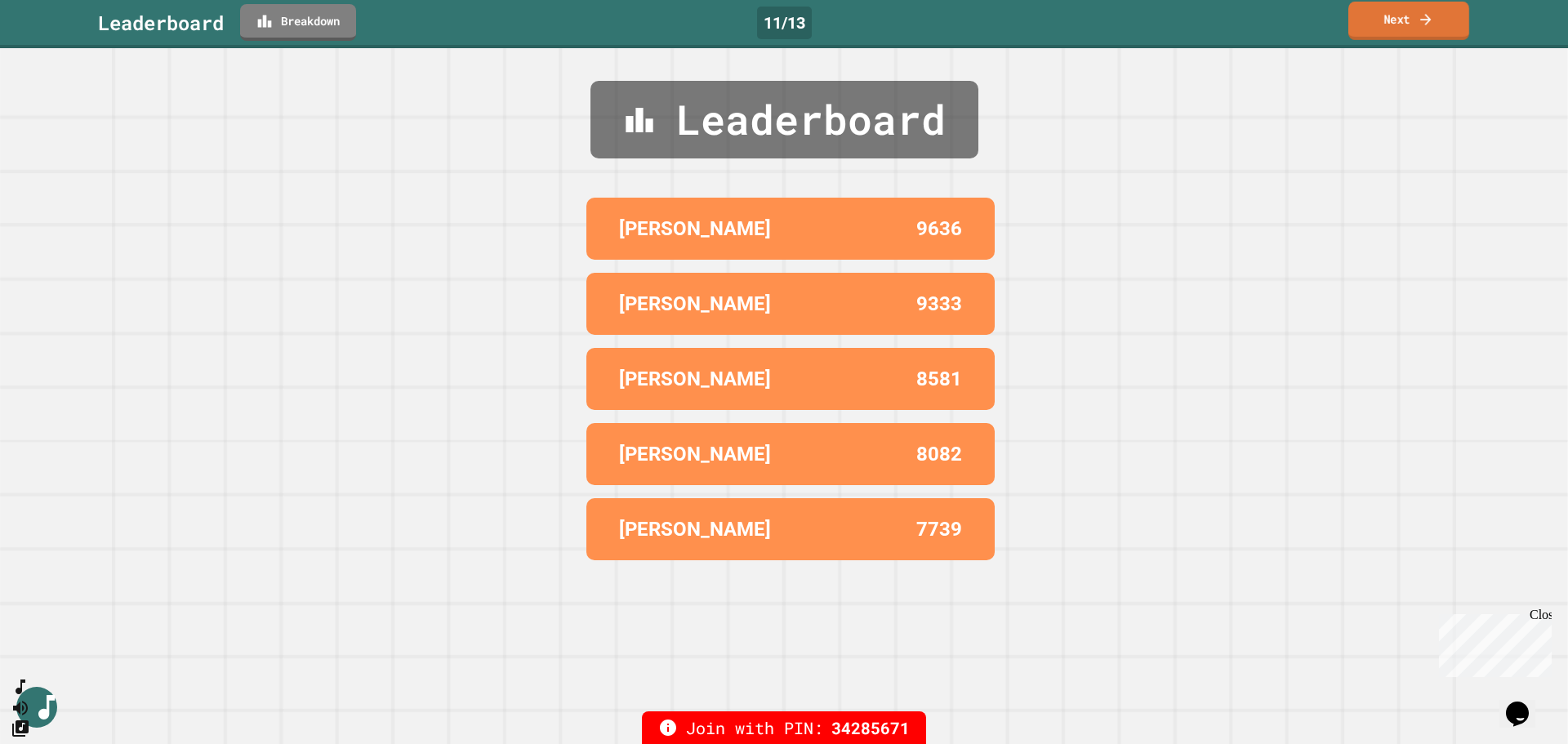
click at [1409, 20] on link "Next" at bounding box center [1408, 21] width 121 height 39
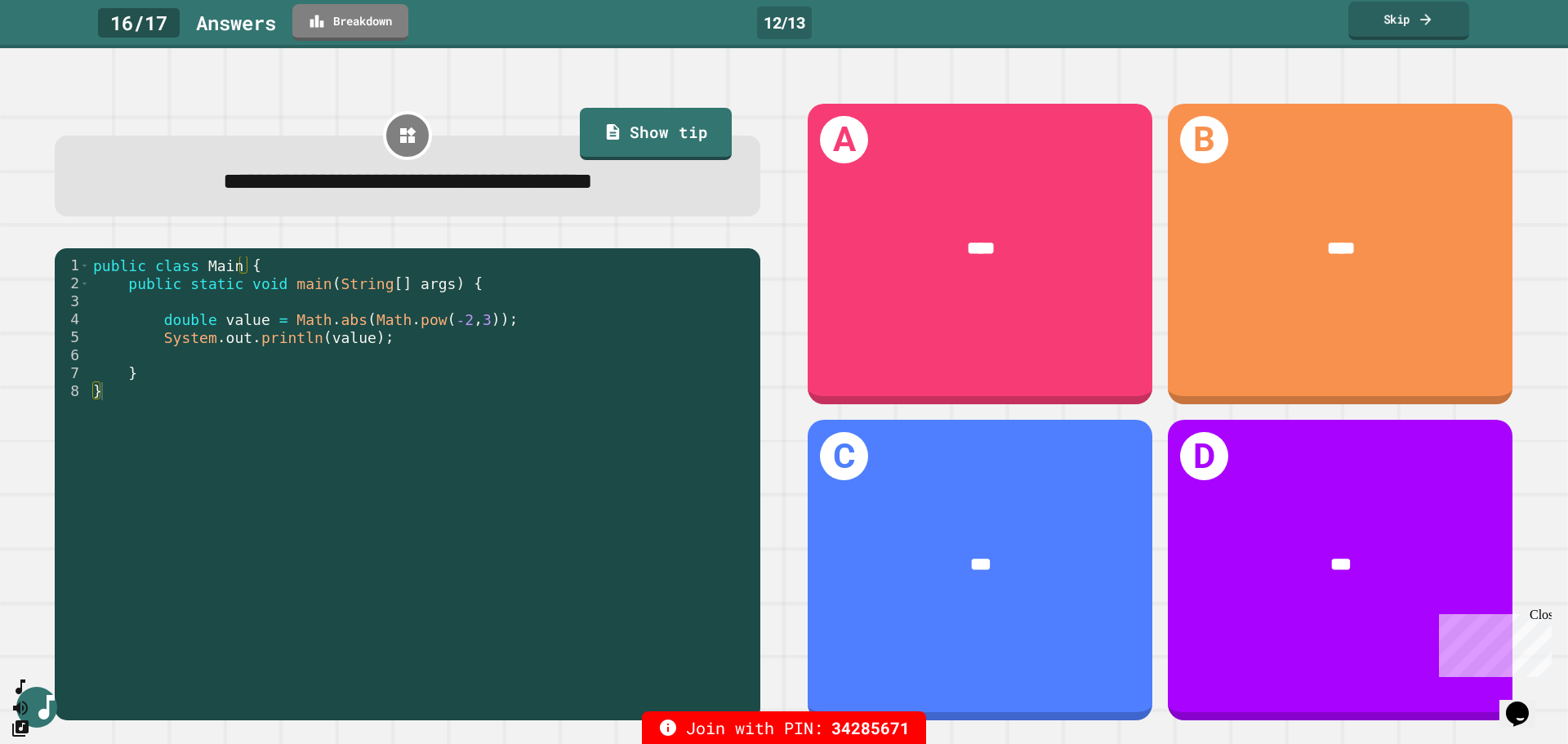
click at [1409, 20] on link "Skip" at bounding box center [1408, 21] width 121 height 39
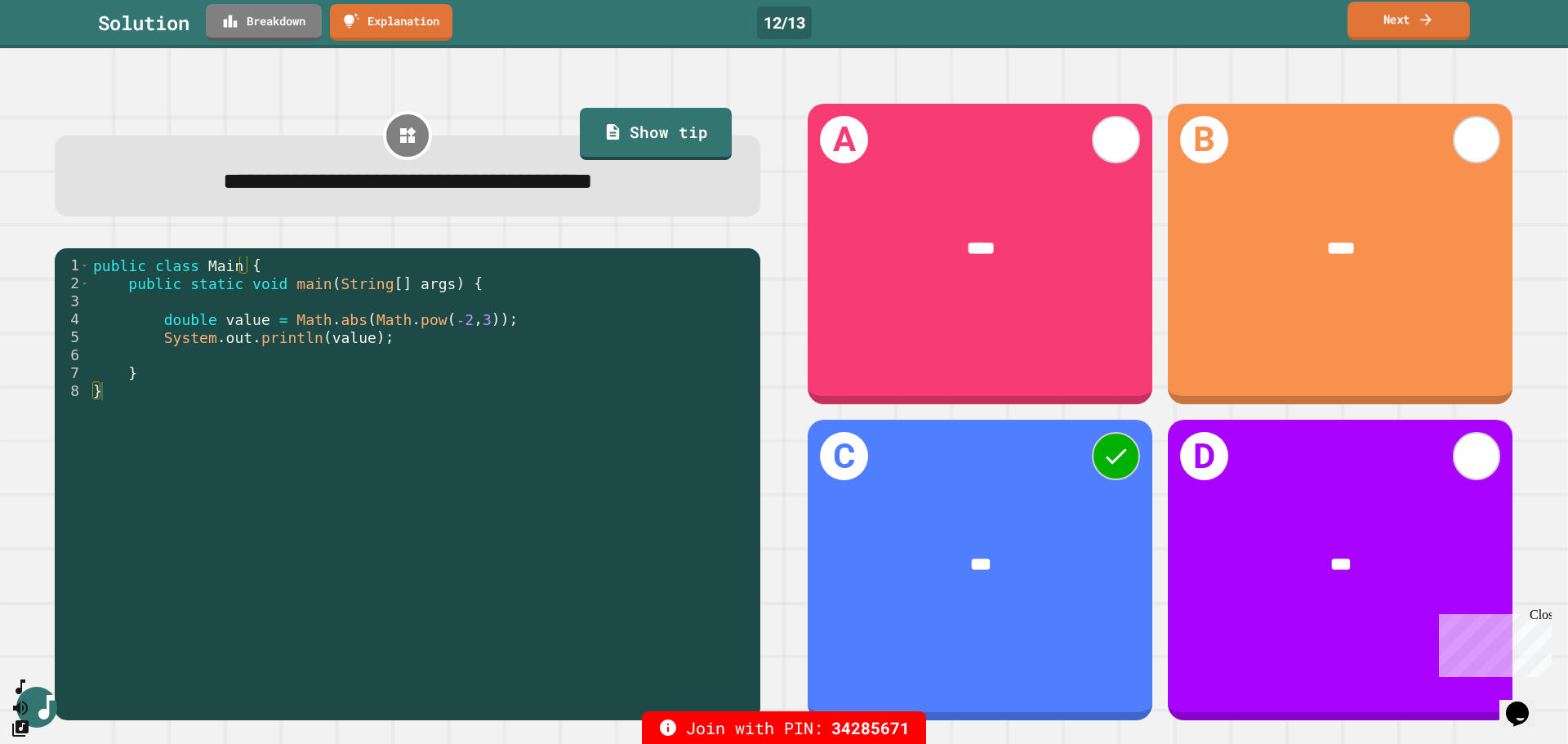
click at [1389, 15] on link "Next" at bounding box center [1408, 21] width 122 height 39
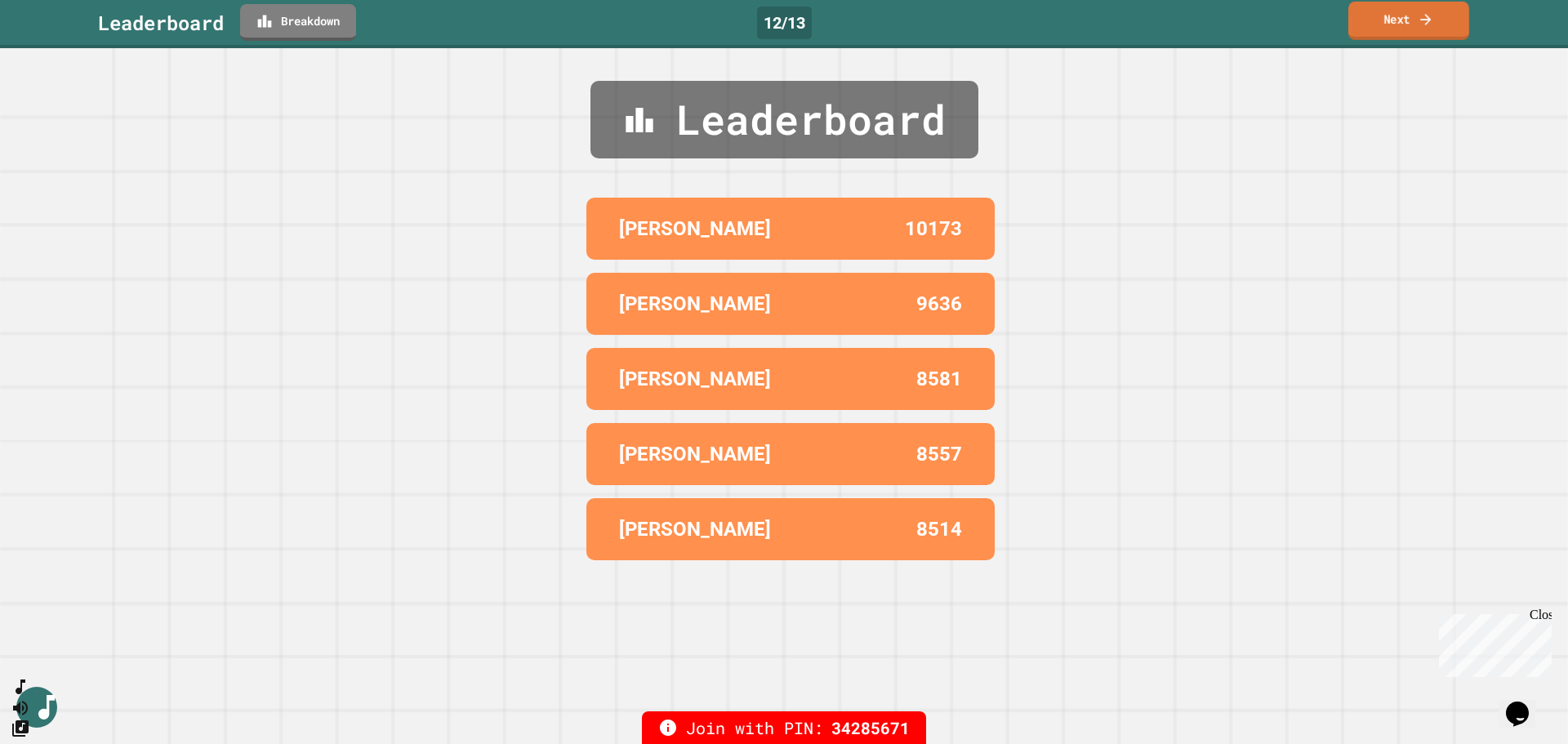
click at [1406, 23] on link "Next" at bounding box center [1408, 21] width 121 height 39
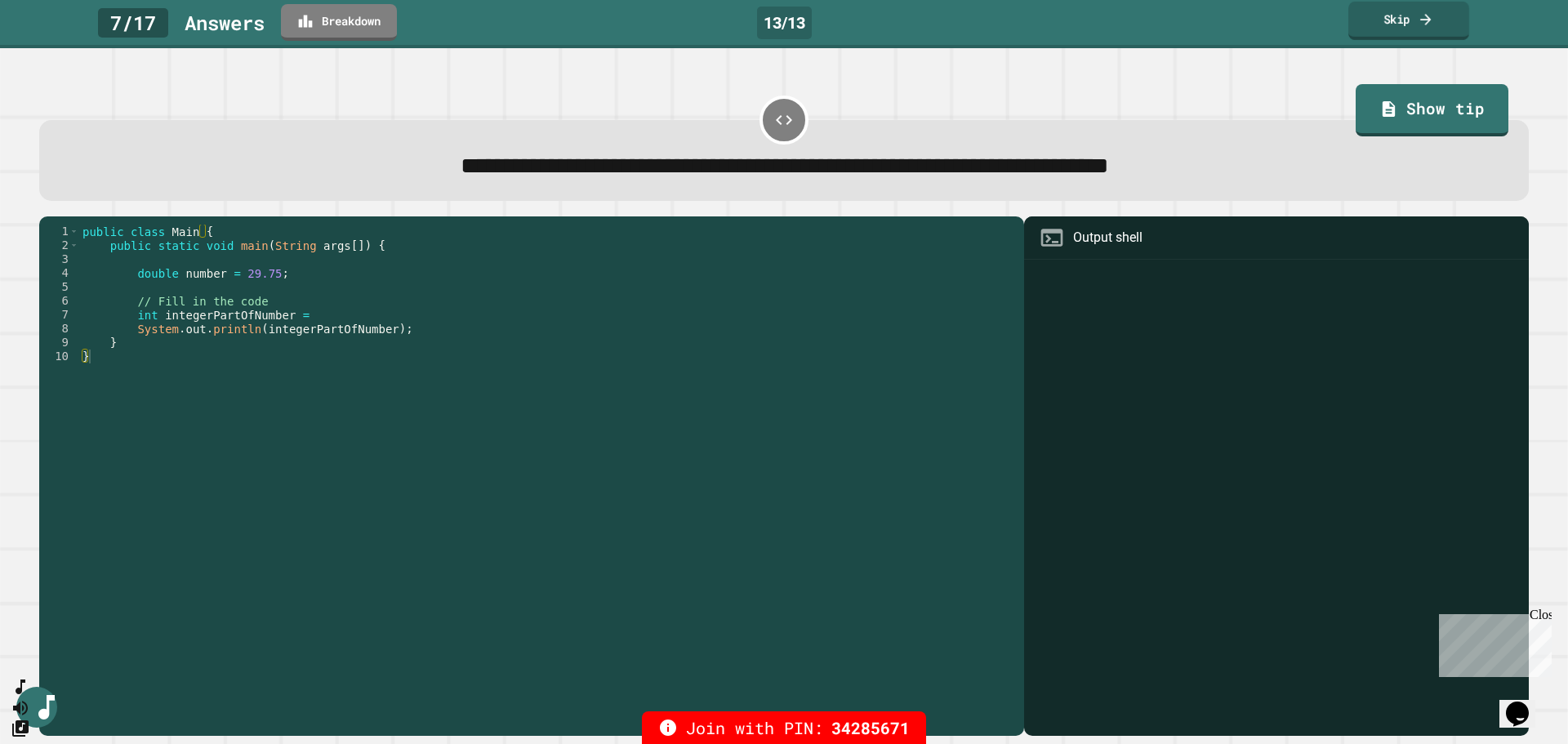
click at [1377, 21] on link "Skip" at bounding box center [1408, 21] width 121 height 39
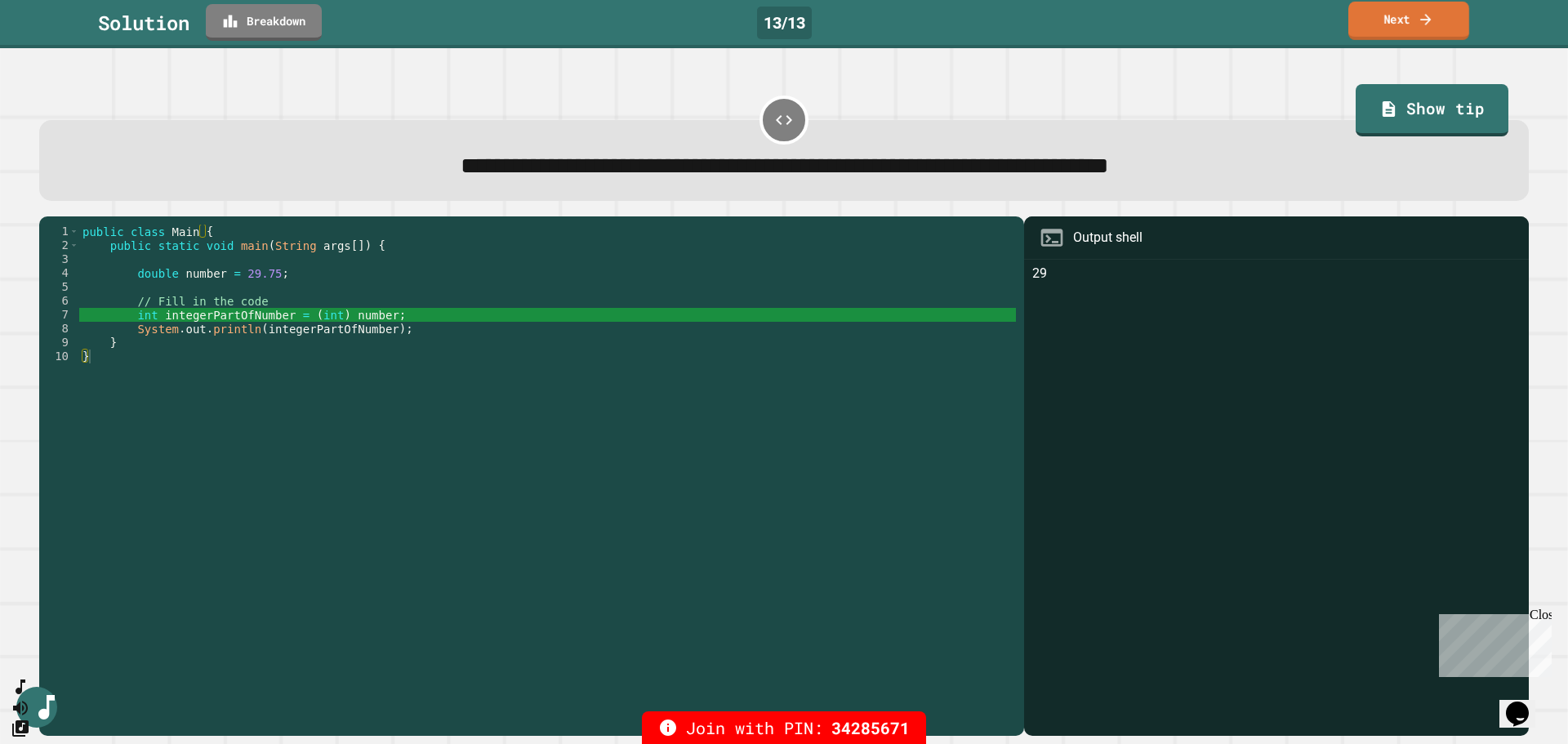
click at [1396, 21] on link "Next" at bounding box center [1408, 21] width 121 height 39
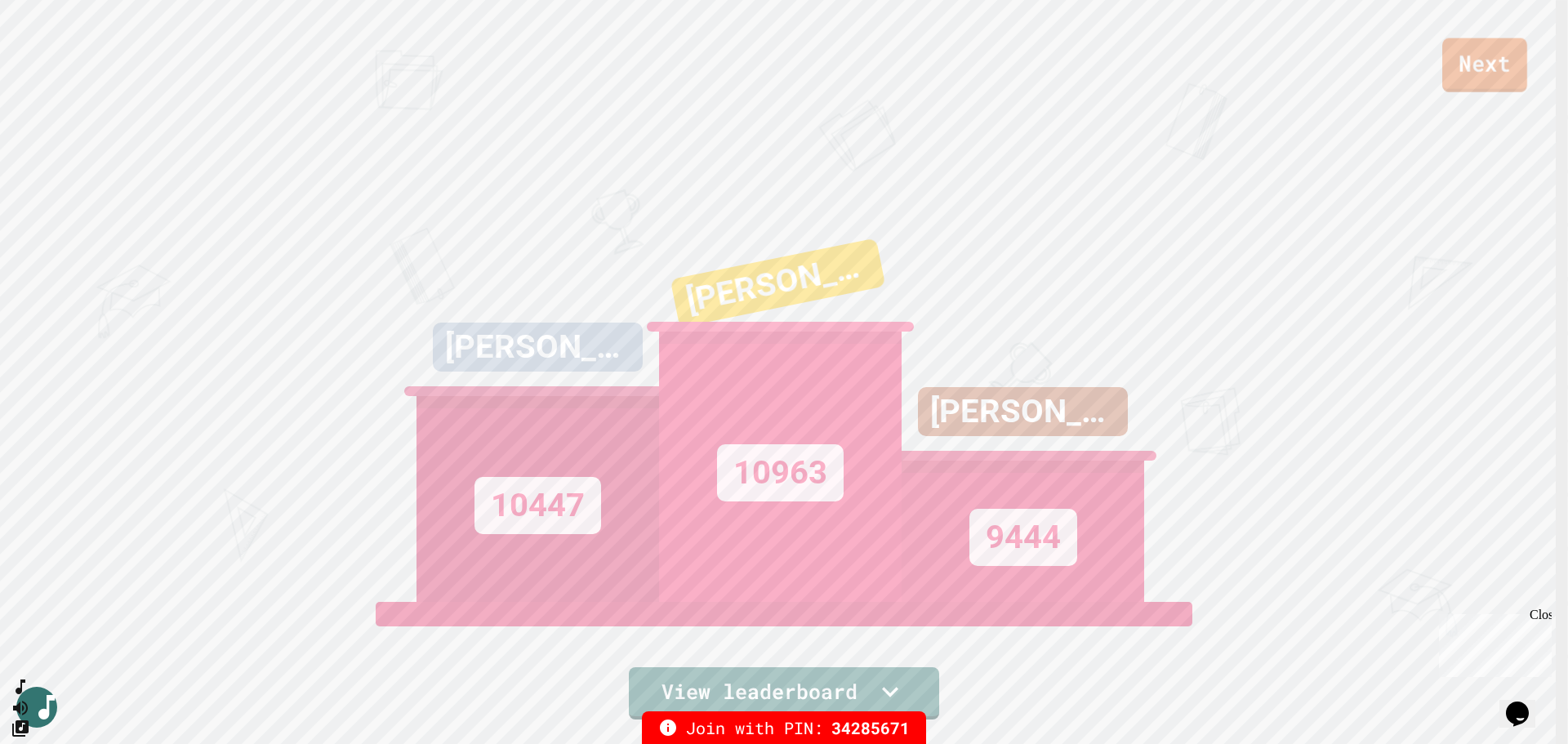
click at [1490, 50] on link "Next" at bounding box center [1484, 65] width 85 height 54
